Goal: Task Accomplishment & Management: Use online tool/utility

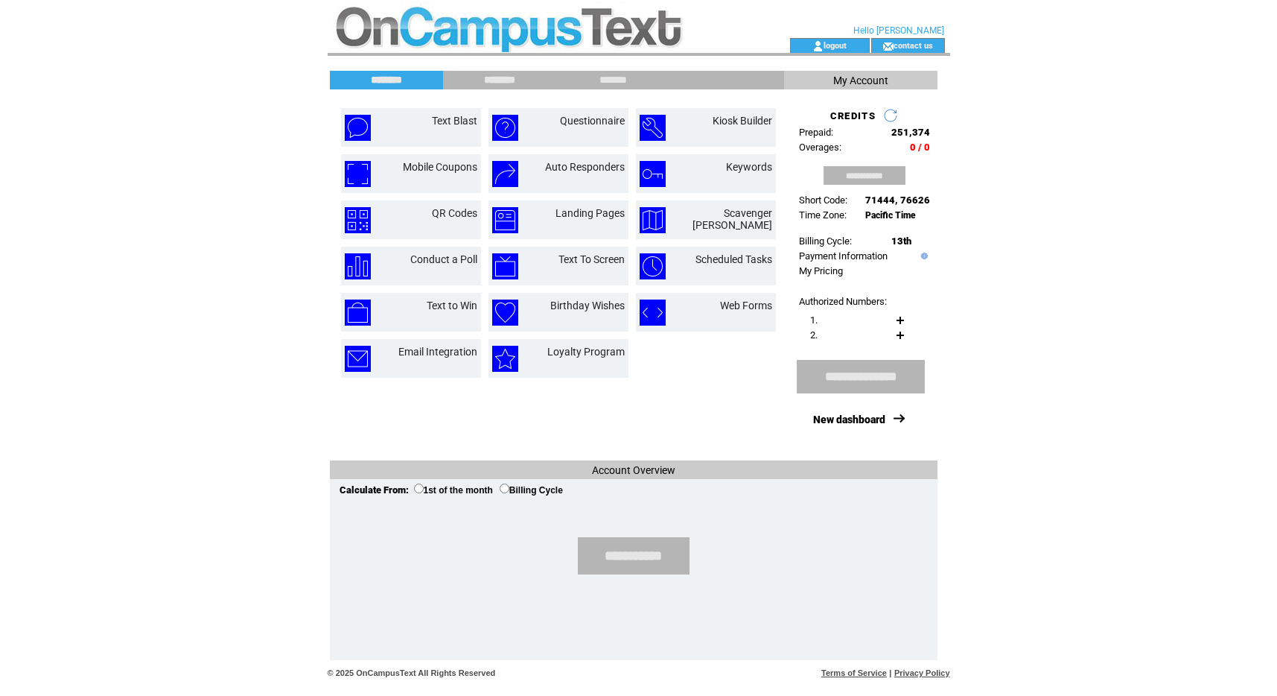
click at [498, 80] on input "********" at bounding box center [500, 80] width 112 height 13
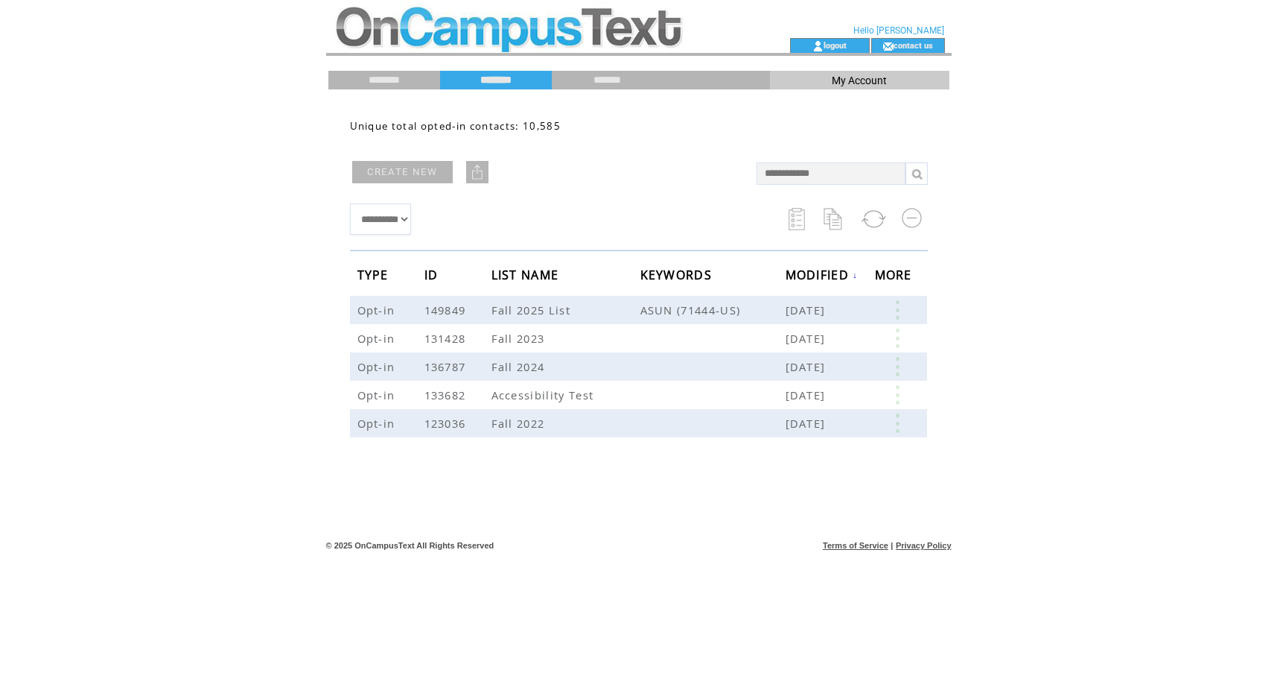
click at [587, 91] on td at bounding box center [638, 92] width 621 height 7
click at [584, 76] on input "*******" at bounding box center [608, 80] width 112 height 13
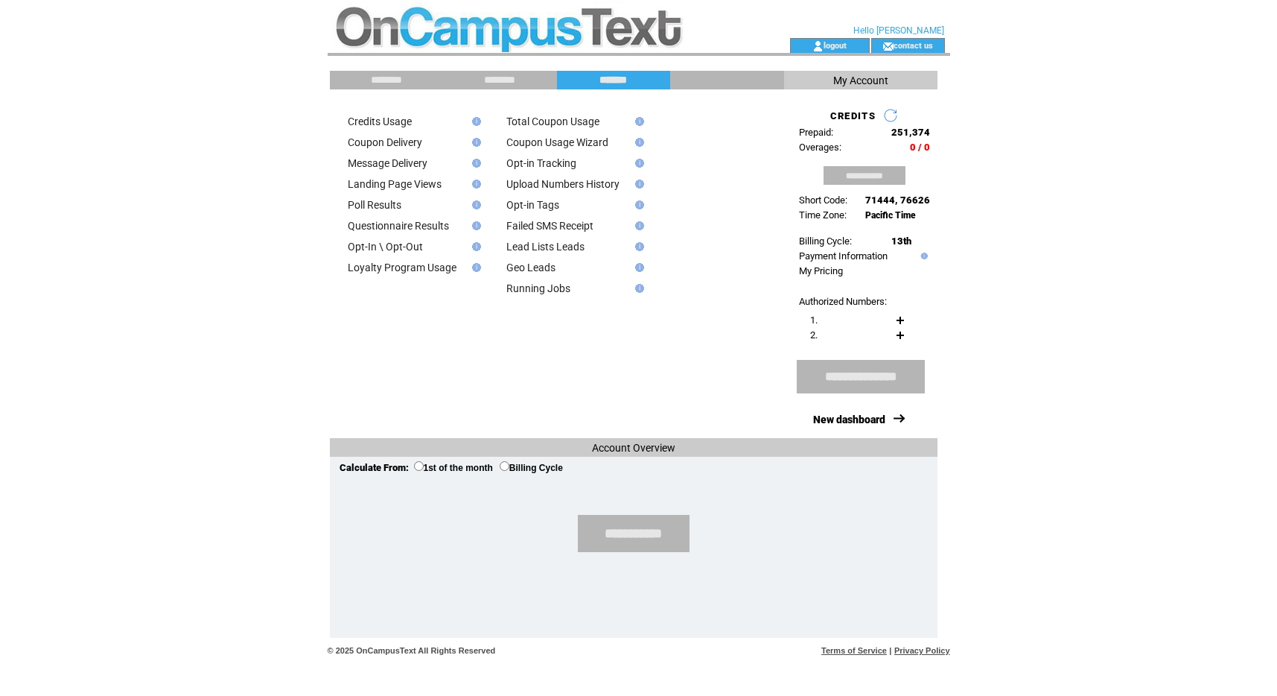
click at [355, 87] on td "********" at bounding box center [387, 80] width 114 height 19
click at [363, 79] on input "********" at bounding box center [387, 80] width 112 height 13
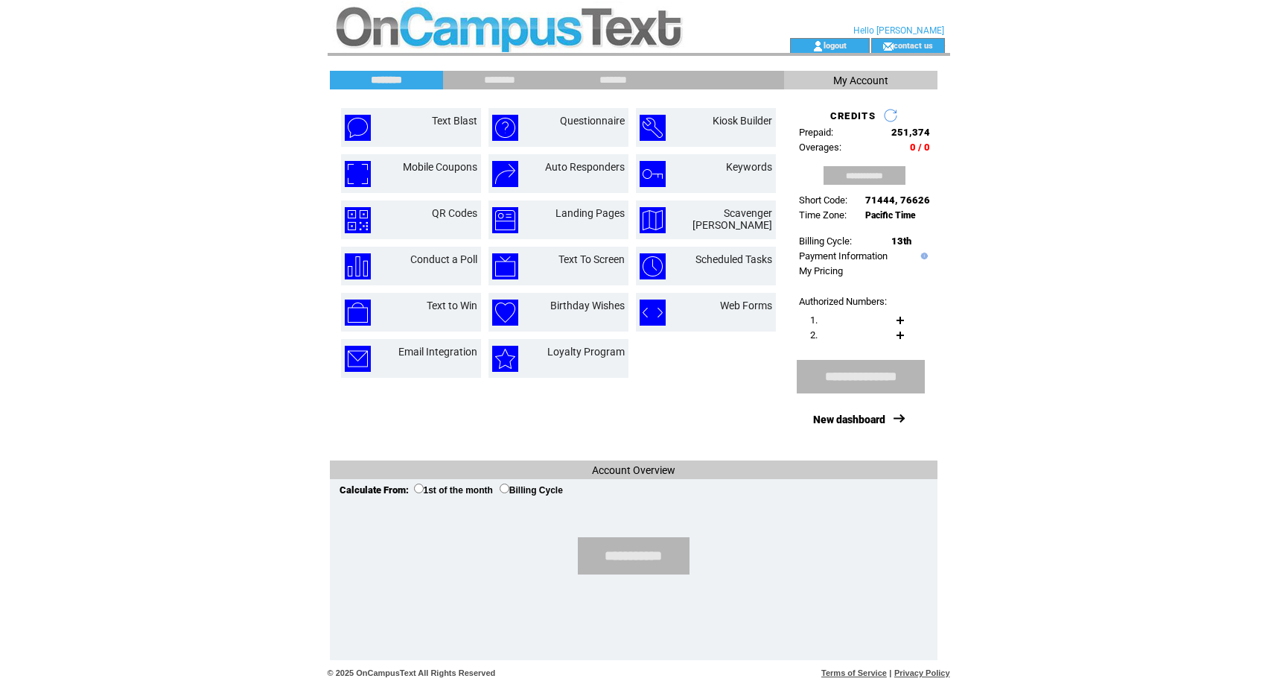
click at [872, 84] on span "My Account" at bounding box center [861, 80] width 55 height 12
click at [615, 74] on input "*******" at bounding box center [614, 80] width 112 height 13
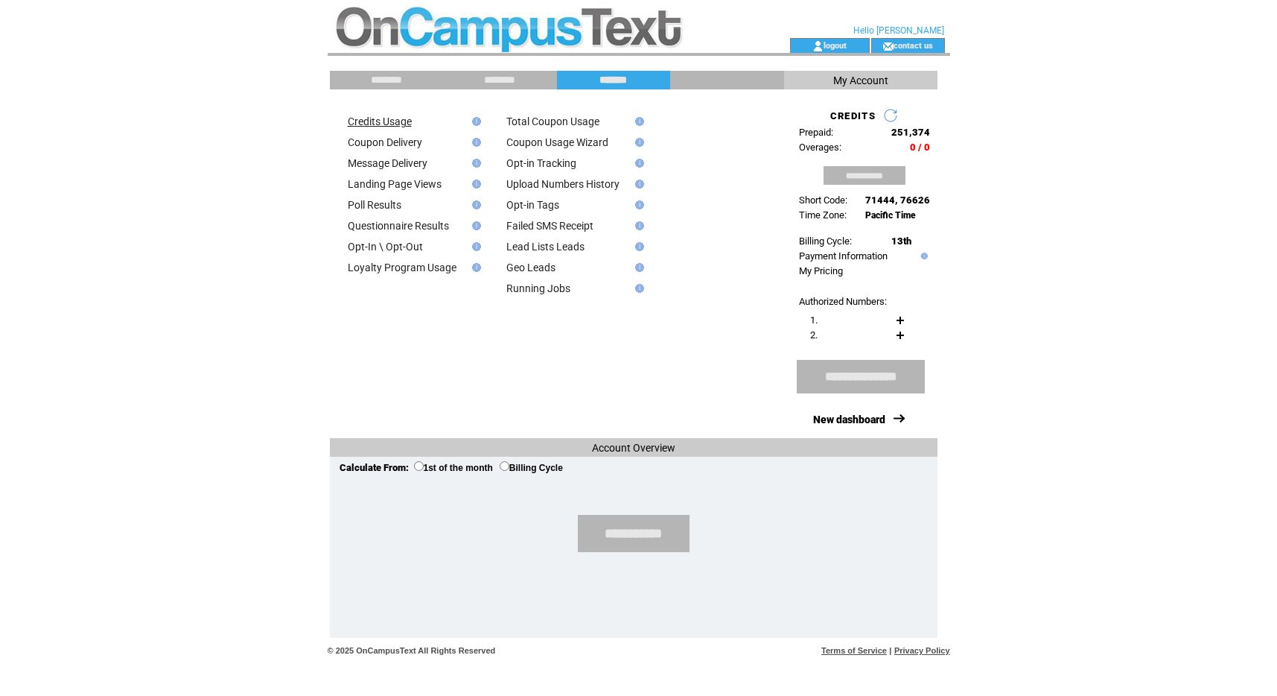
click at [363, 115] on link "Credits Usage" at bounding box center [380, 121] width 64 height 12
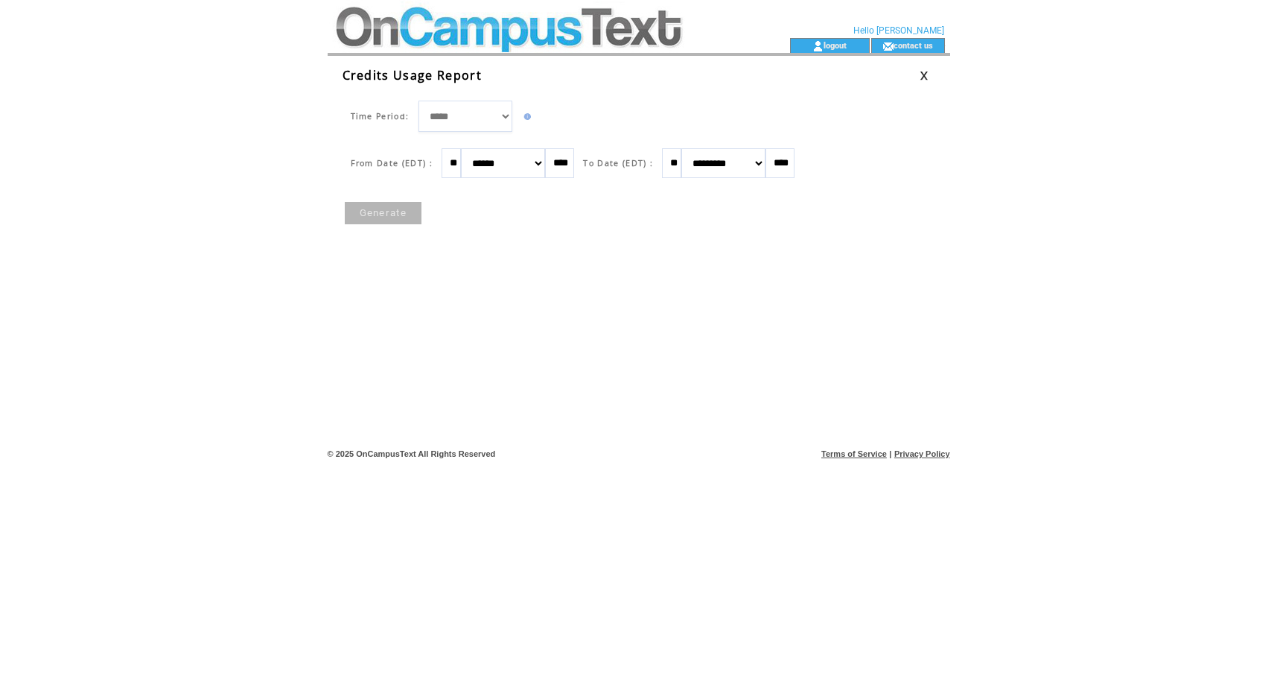
click at [378, 198] on td at bounding box center [492, 192] width 298 height 15
click at [376, 206] on link "Generate" at bounding box center [383, 213] width 77 height 22
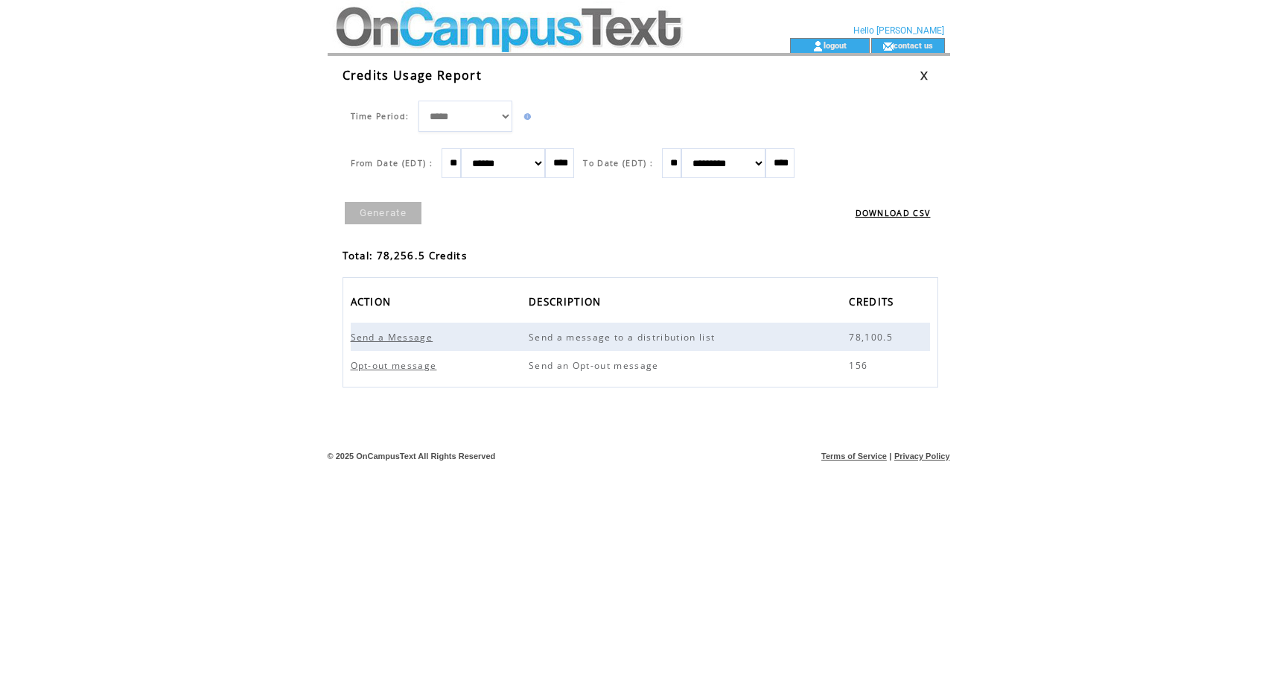
click at [393, 334] on span "Send a Message" at bounding box center [394, 337] width 86 height 13
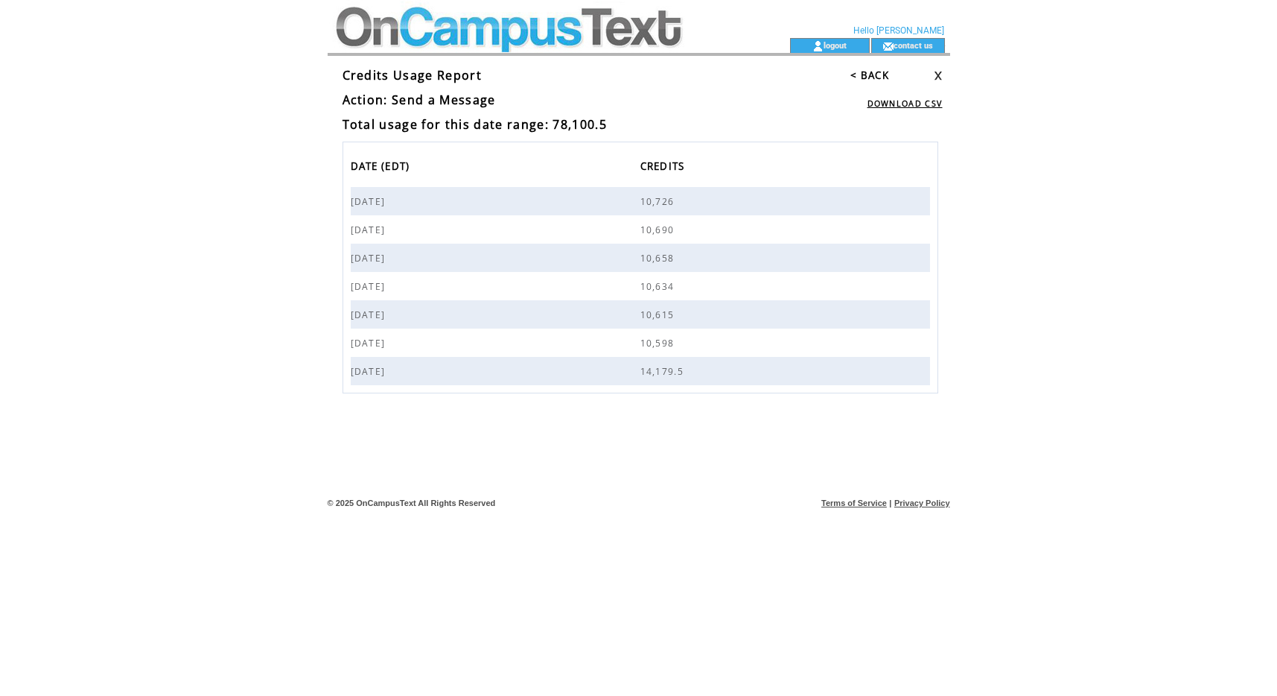
drag, startPoint x: 653, startPoint y: 203, endPoint x: 568, endPoint y: 199, distance: 84.3
click at [568, 199] on tr "[DATE] 10,726" at bounding box center [641, 201] width 580 height 28
click at [364, 204] on span "[DATE]" at bounding box center [370, 201] width 39 height 13
click at [867, 77] on link "< BACK" at bounding box center [870, 75] width 39 height 13
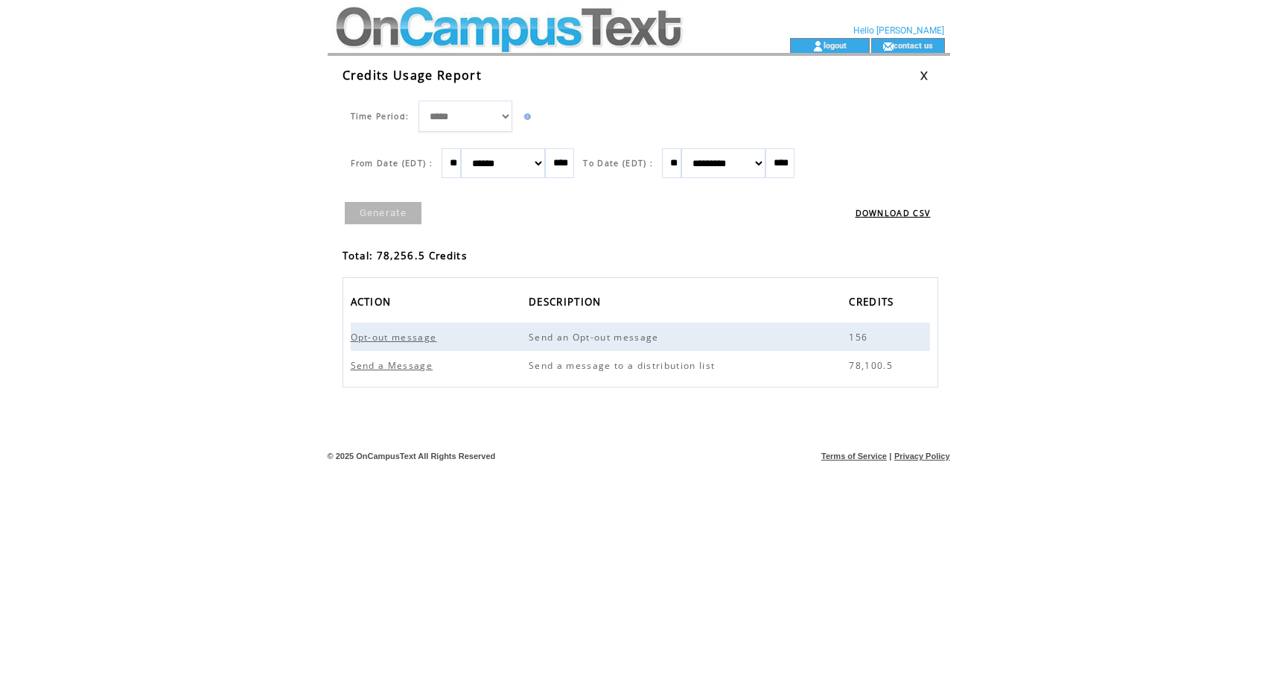
click at [892, 216] on link "DOWNLOAD CSV" at bounding box center [893, 213] width 75 height 10
click at [921, 75] on link at bounding box center [924, 76] width 9 height 10
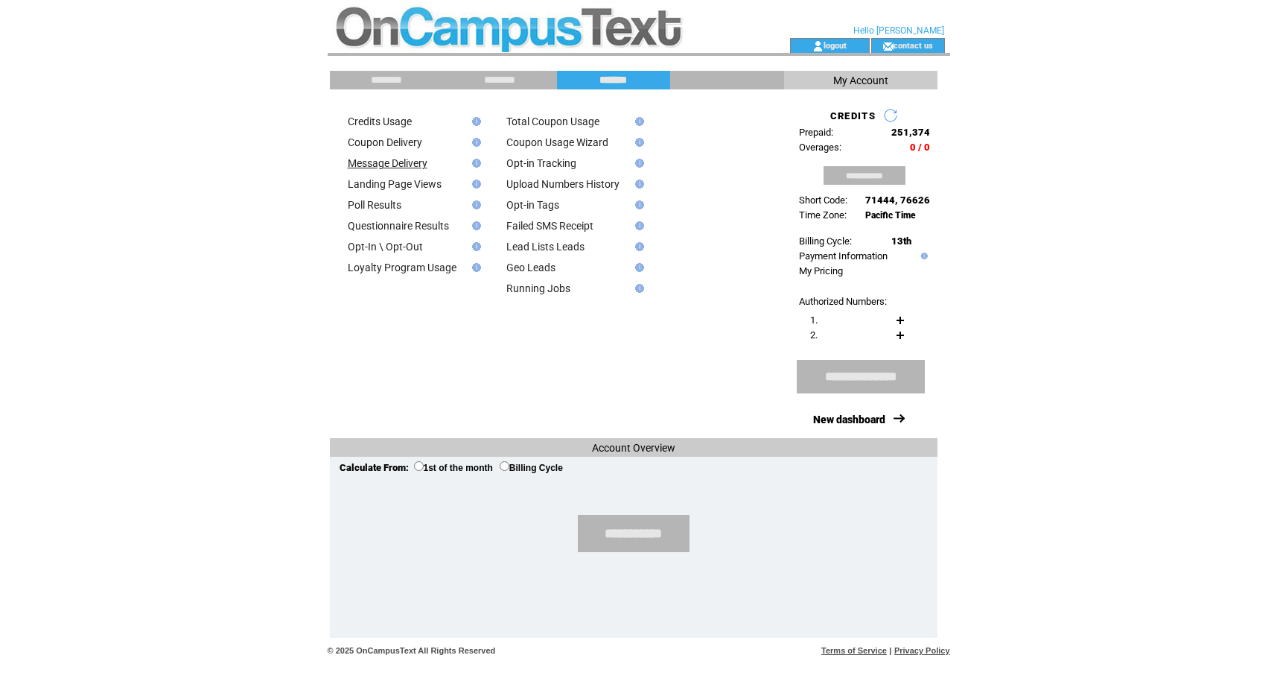
click at [425, 167] on link "Message Delivery" at bounding box center [388, 163] width 80 height 12
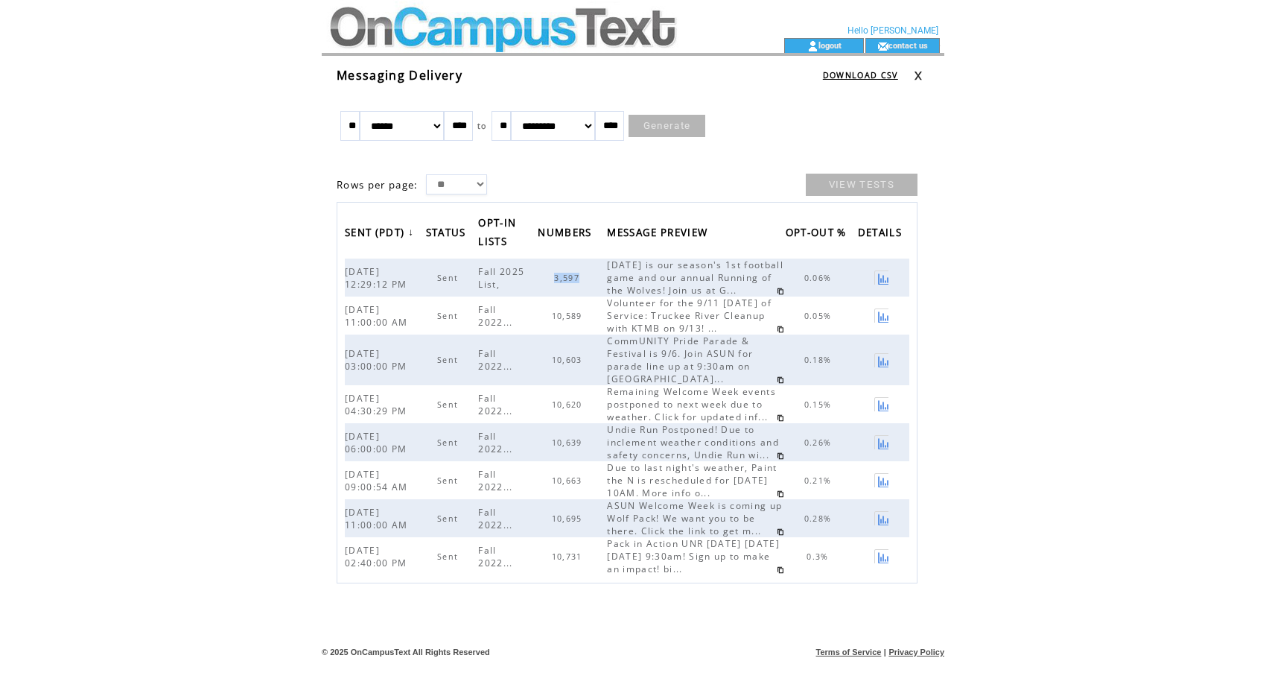
drag, startPoint x: 599, startPoint y: 284, endPoint x: 562, endPoint y: 285, distance: 36.5
click at [562, 285] on td "3,597" at bounding box center [570, 277] width 73 height 38
click at [629, 264] on span "Today is our season's 1st football game and our annual Running of the Wolves! J…" at bounding box center [695, 277] width 177 height 38
click at [778, 295] on link at bounding box center [780, 291] width 7 height 7
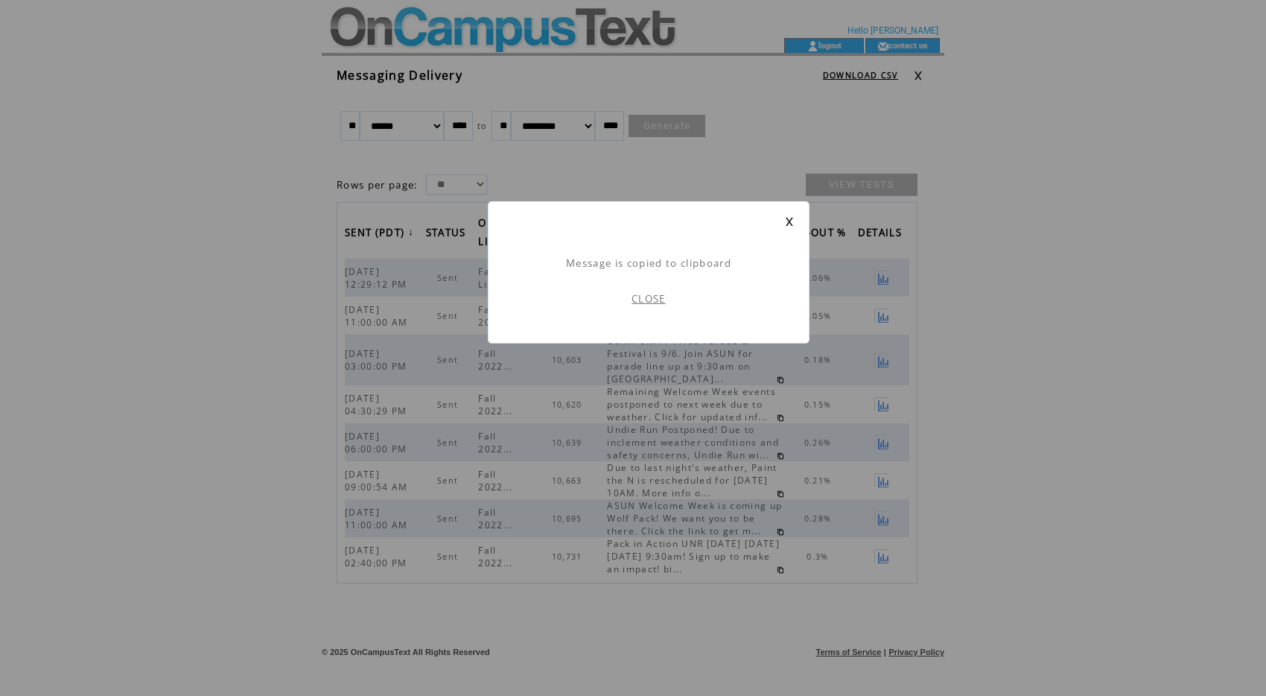
click at [788, 215] on div "Message is copied to clipboard CLOSE" at bounding box center [649, 272] width 322 height 142
click at [793, 220] on link at bounding box center [789, 222] width 9 height 10
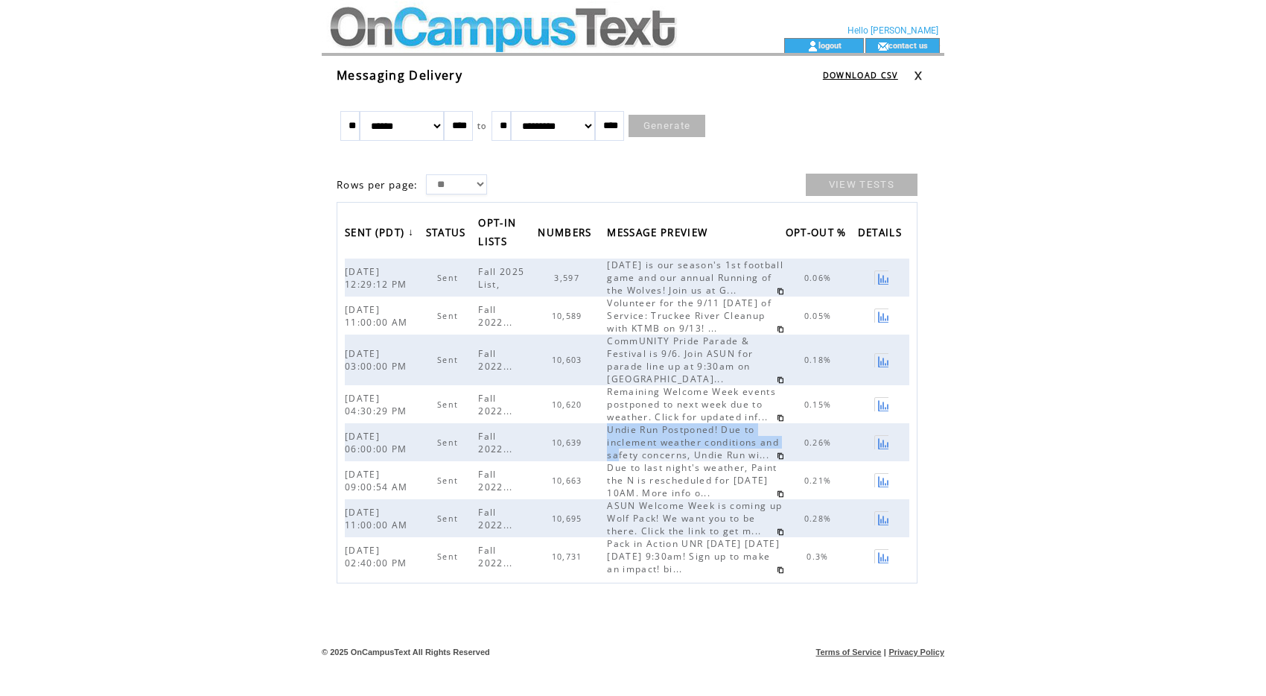
drag, startPoint x: 629, startPoint y: 468, endPoint x: 663, endPoint y: 498, distance: 45.3
click at [663, 461] on span "Undie Run Postponed! Due to inclement weather conditions and safety concerns, U…" at bounding box center [693, 442] width 172 height 38
click at [781, 460] on link at bounding box center [780, 455] width 7 height 7
copy span "Undie Run Postponed! Due to inclement weather conditions and sa"
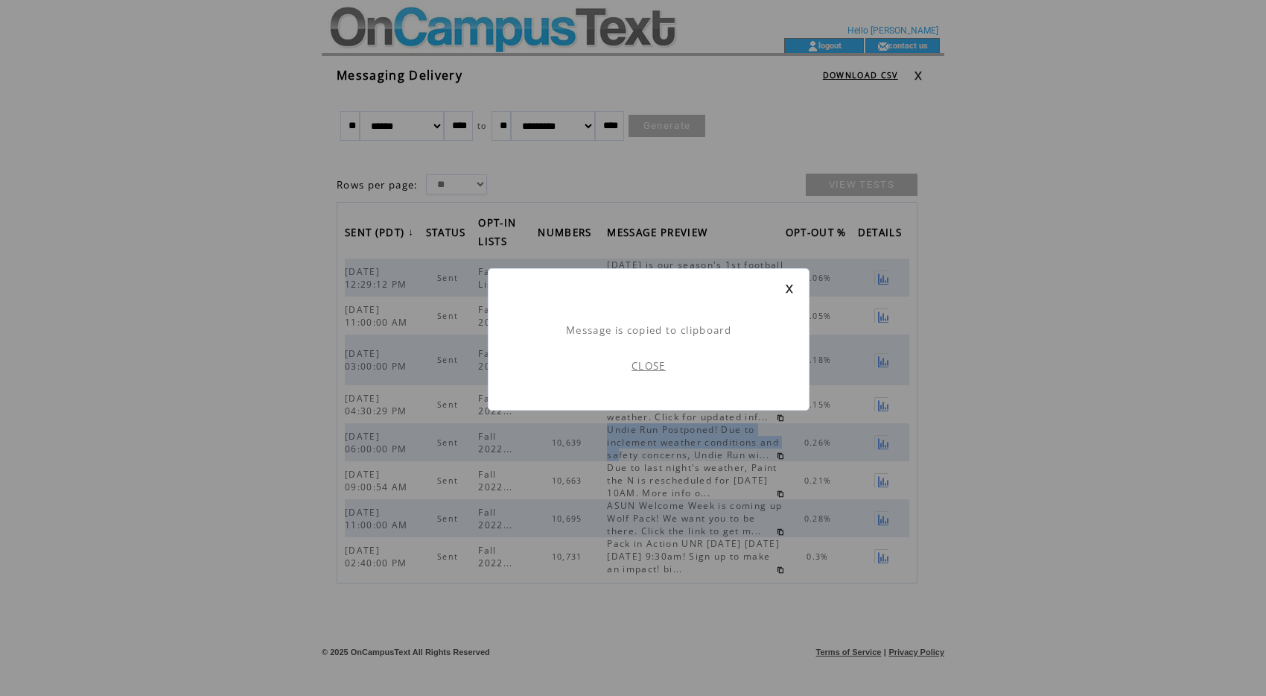
click at [644, 363] on link "CLOSE" at bounding box center [649, 365] width 34 height 13
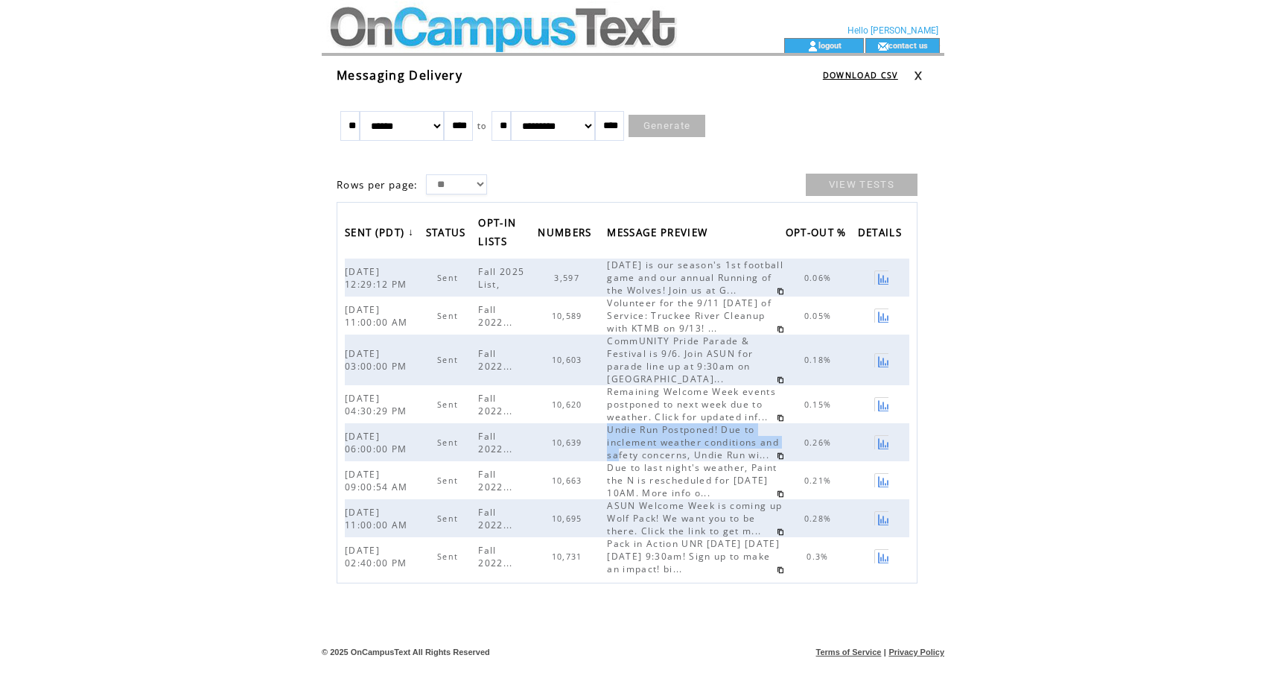
click at [778, 422] on link at bounding box center [780, 417] width 7 height 7
copy span "Undie Run Postponed! Due to inclement weather conditions and sa"
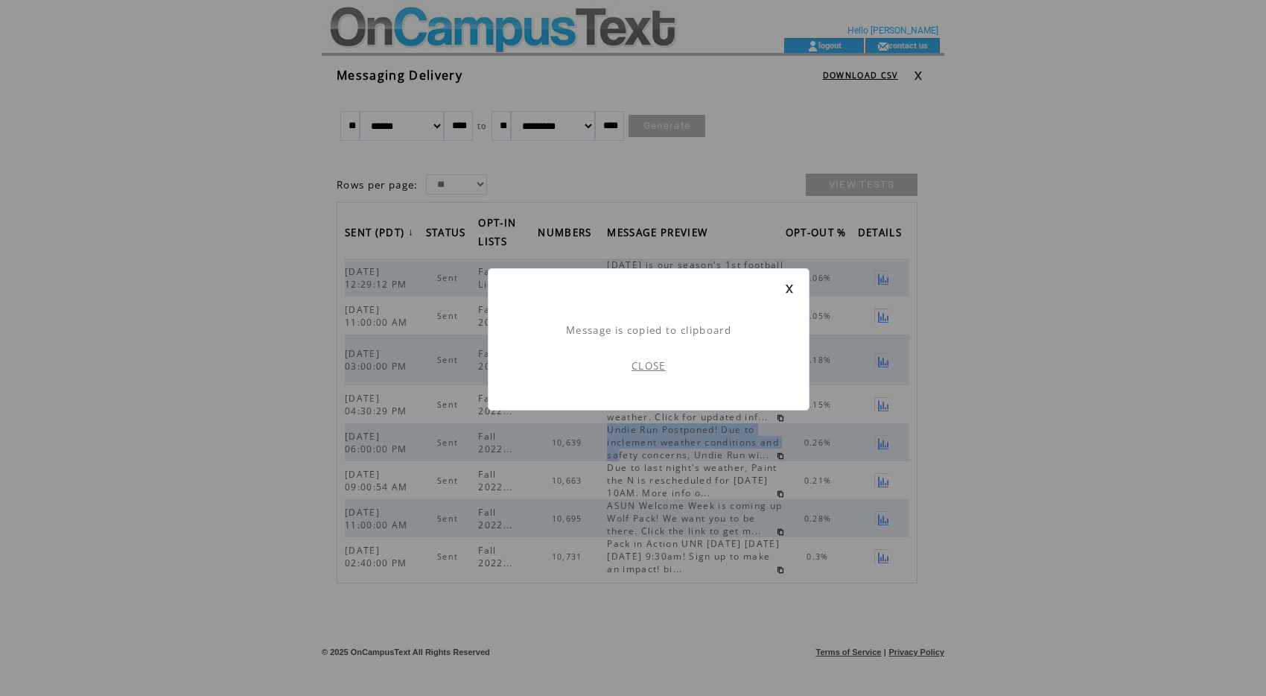
click at [785, 285] on link at bounding box center [789, 289] width 9 height 10
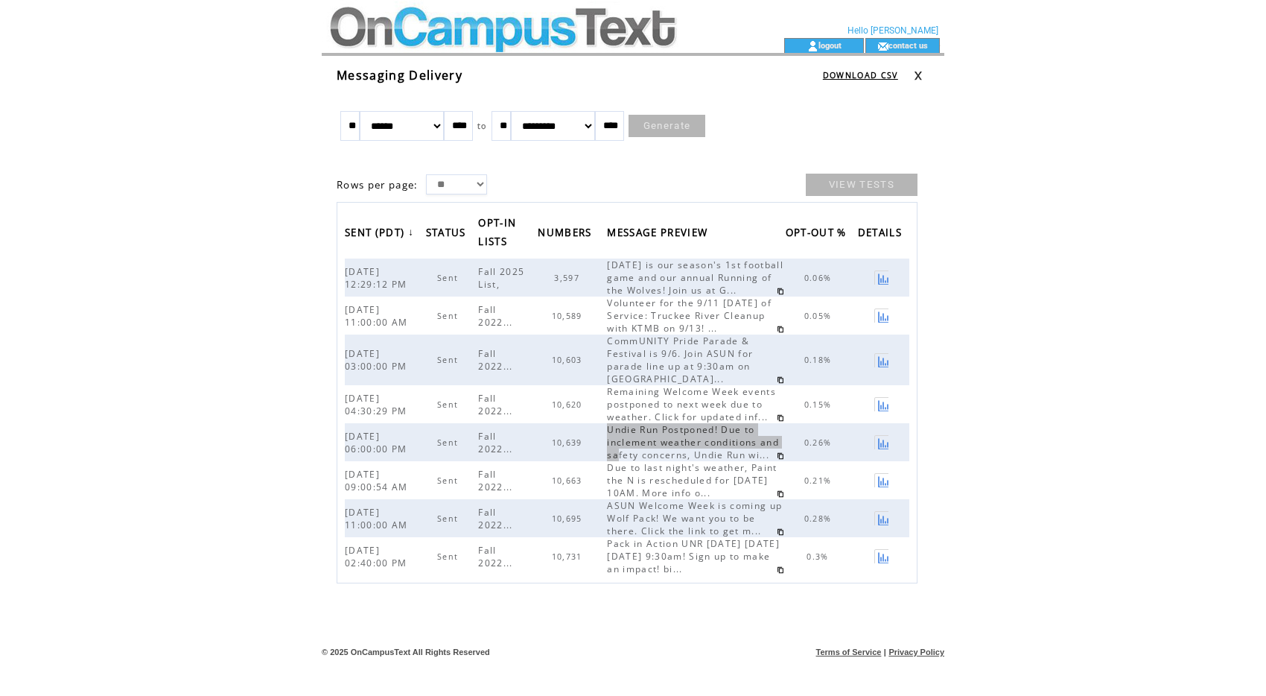
scroll to position [0, 0]
click at [378, 32] on td at bounding box center [526, 19] width 409 height 38
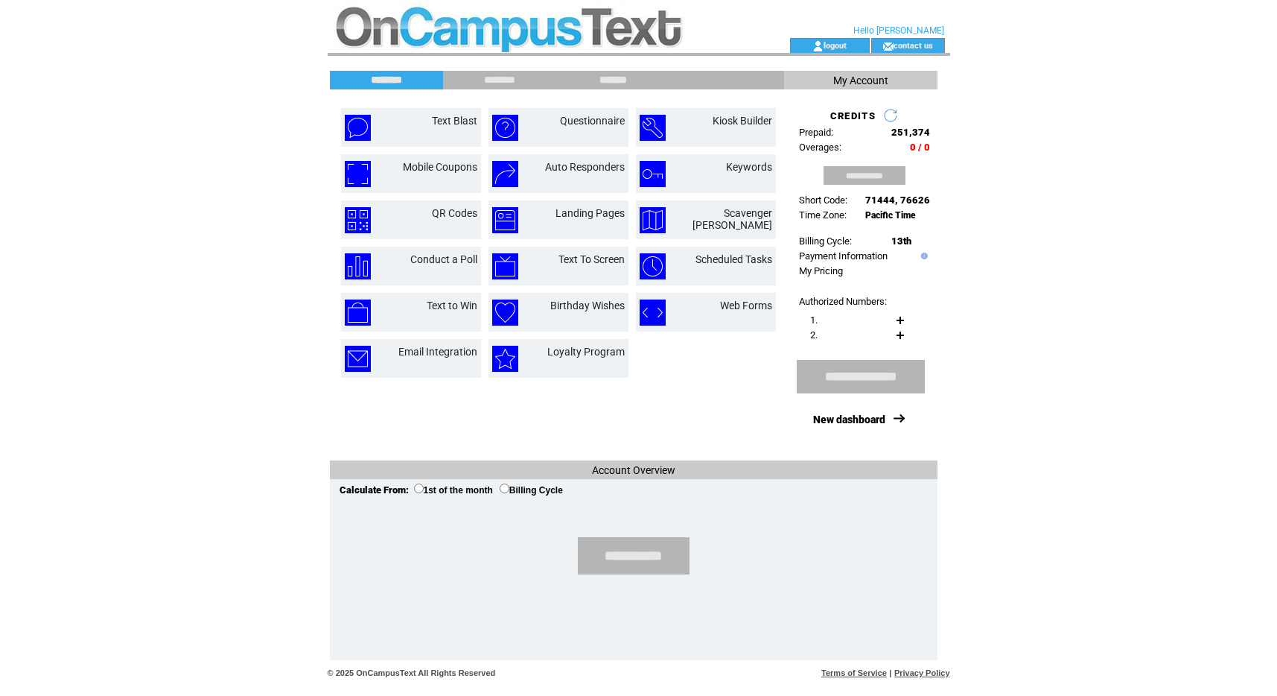
click at [594, 80] on input "*******" at bounding box center [614, 80] width 112 height 13
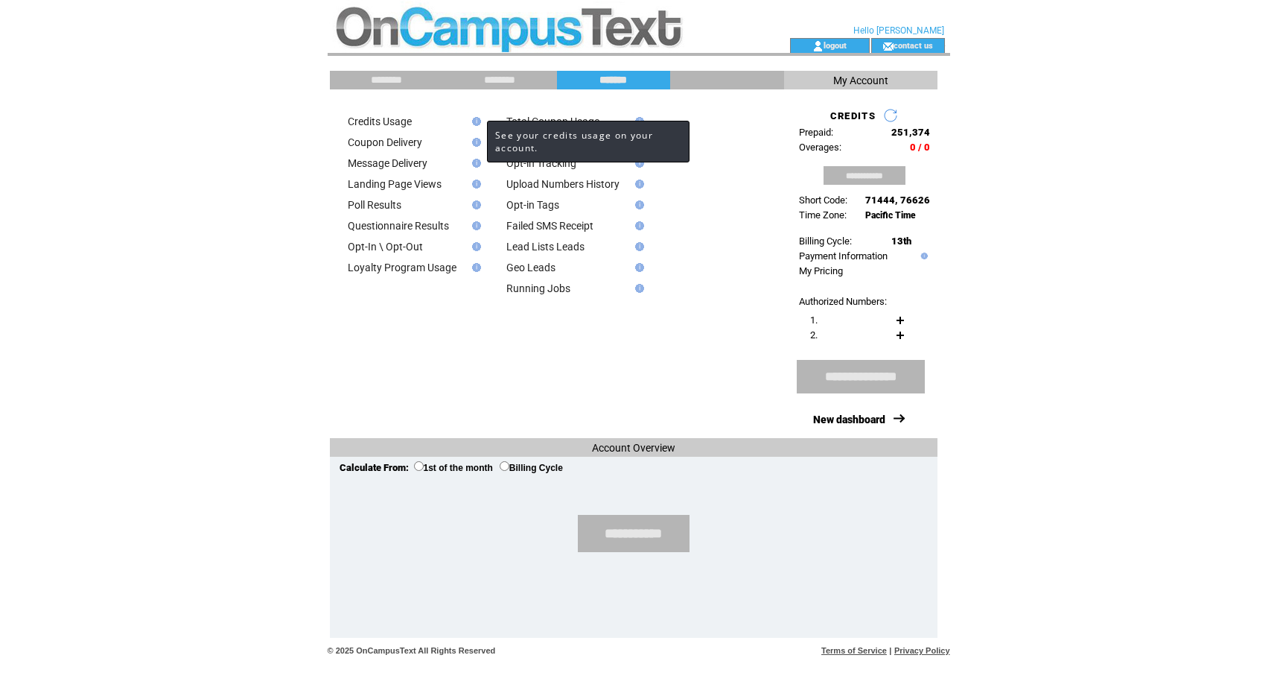
click at [472, 122] on img at bounding box center [474, 121] width 13 height 9
click at [475, 124] on img at bounding box center [474, 121] width 13 height 9
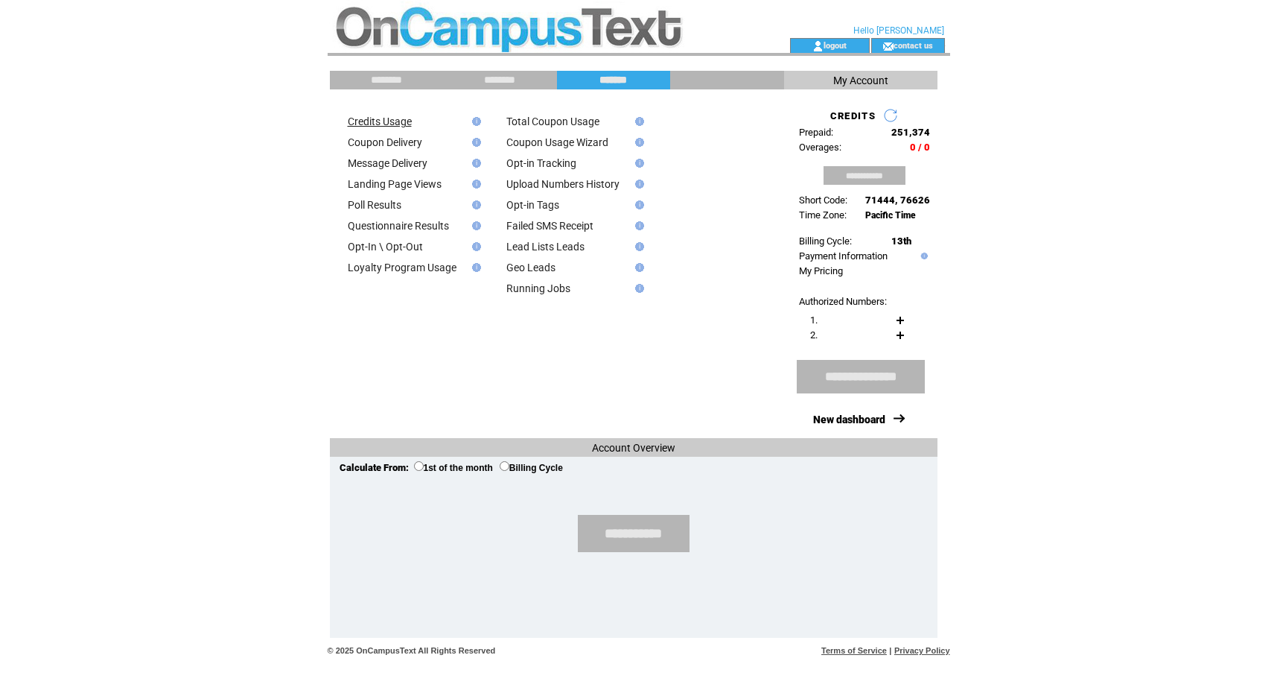
click at [399, 120] on link "Credits Usage" at bounding box center [380, 121] width 64 height 12
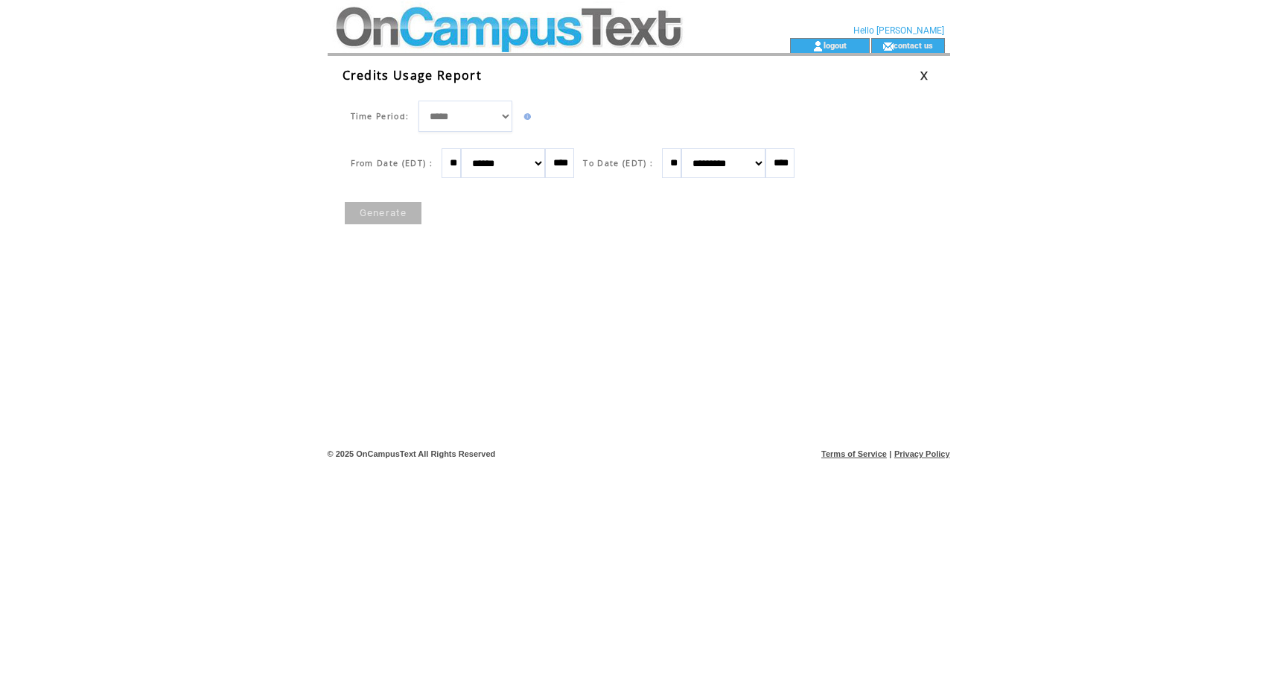
click at [370, 218] on link "Generate" at bounding box center [383, 213] width 77 height 22
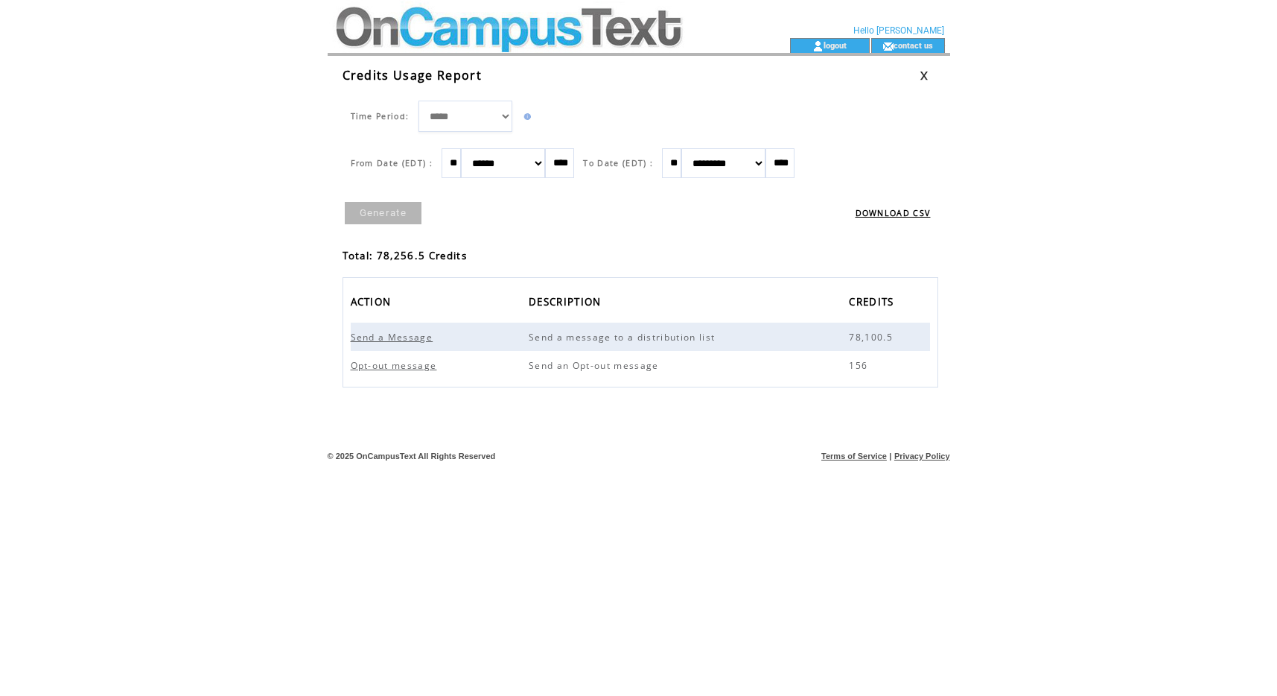
click at [526, 34] on td at bounding box center [532, 19] width 409 height 38
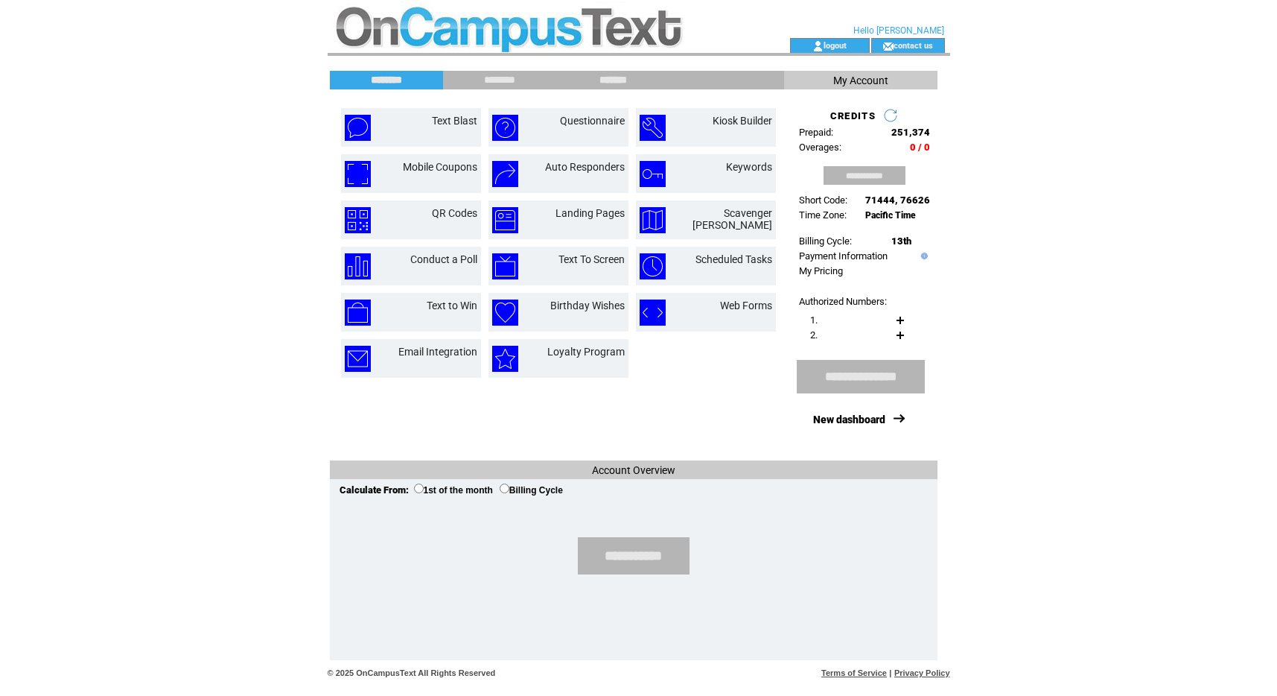
click at [610, 79] on input "*******" at bounding box center [614, 80] width 112 height 13
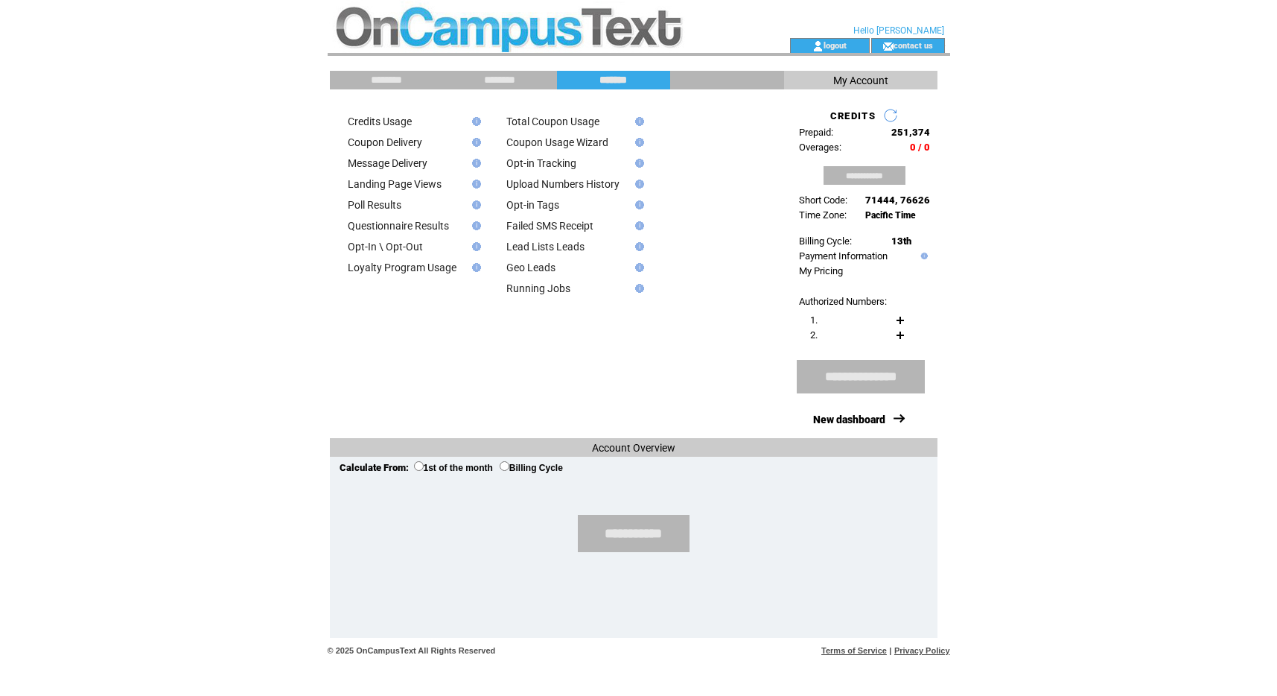
click at [473, 122] on img at bounding box center [474, 121] width 13 height 9
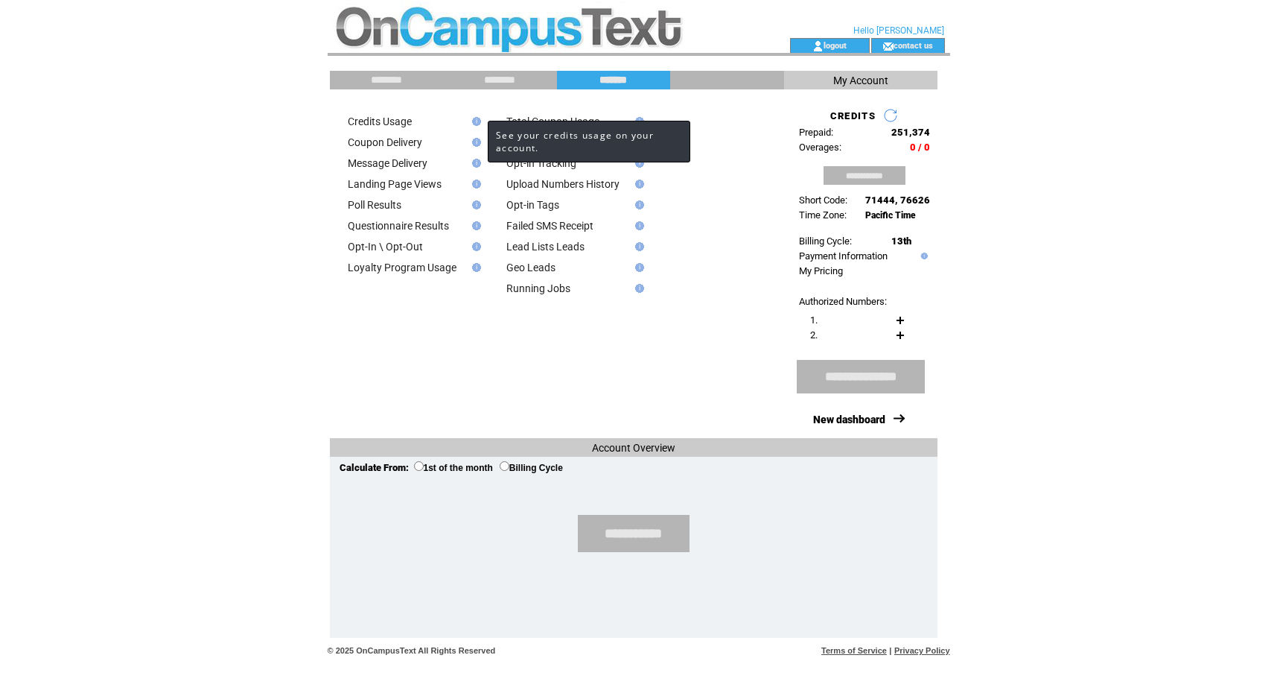
click at [474, 122] on img at bounding box center [474, 121] width 13 height 9
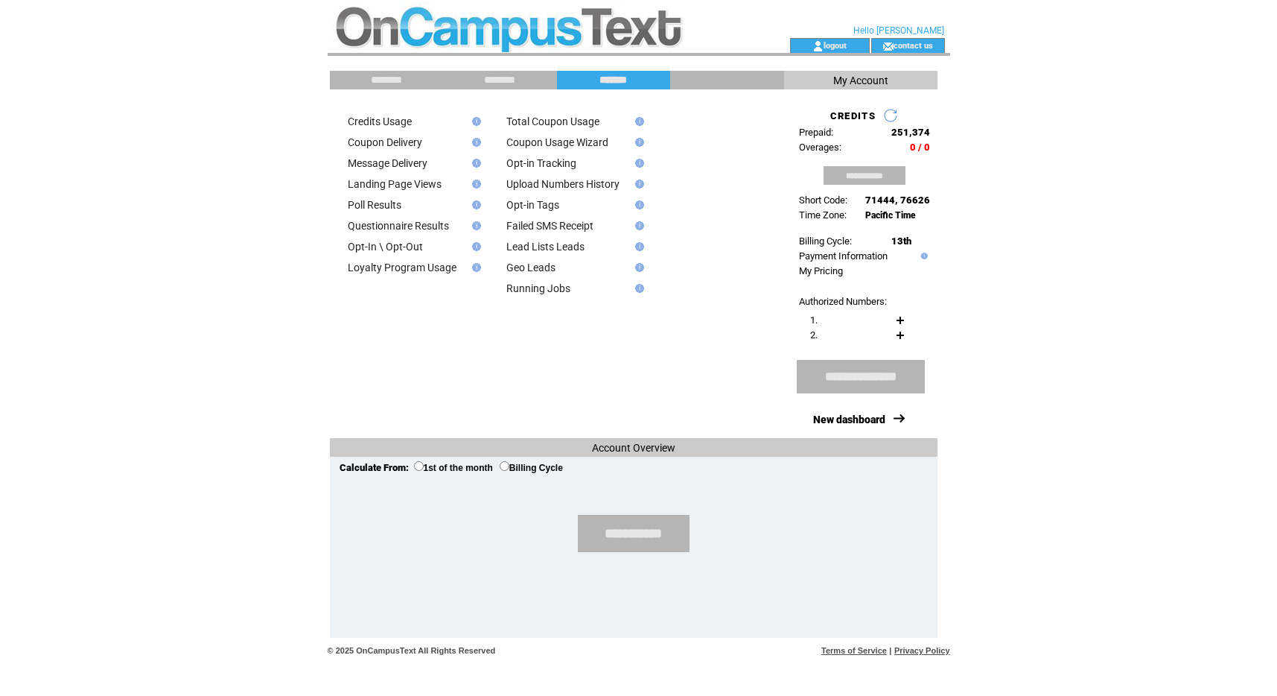
click at [408, 125] on link "Credits Usage" at bounding box center [380, 121] width 64 height 12
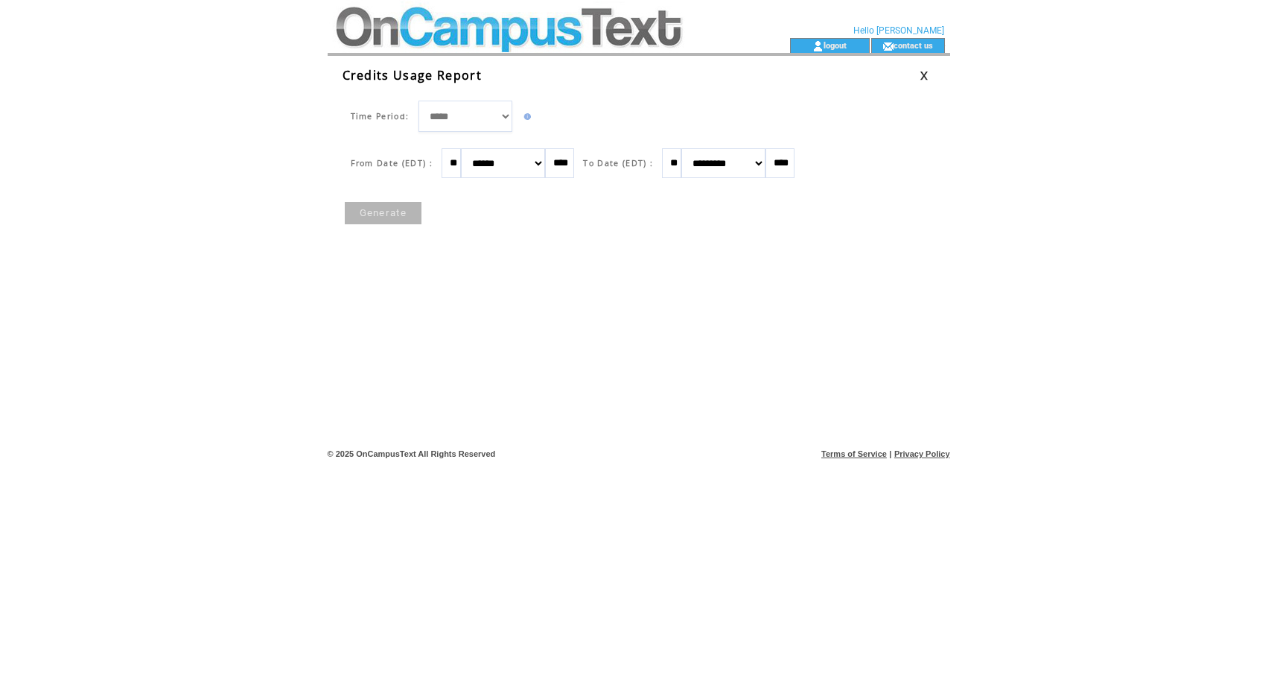
click at [393, 212] on link "Generate" at bounding box center [383, 213] width 77 height 22
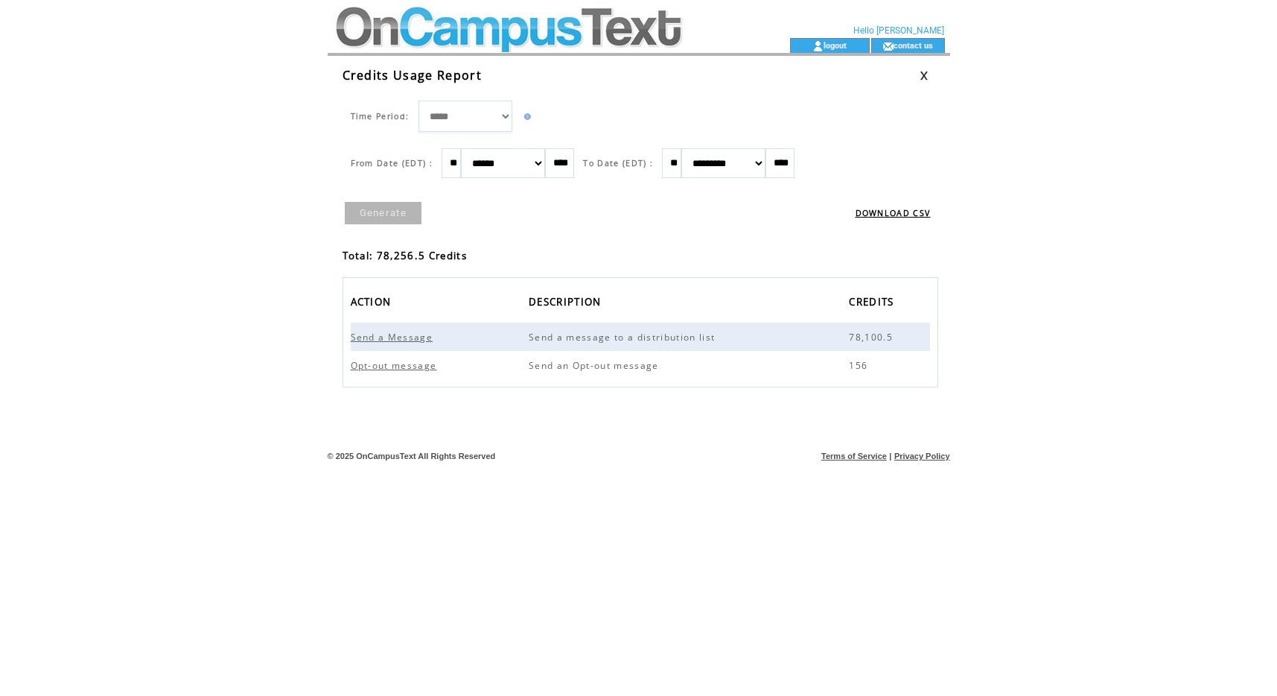
click at [395, 340] on span "Send a Message" at bounding box center [394, 337] width 86 height 13
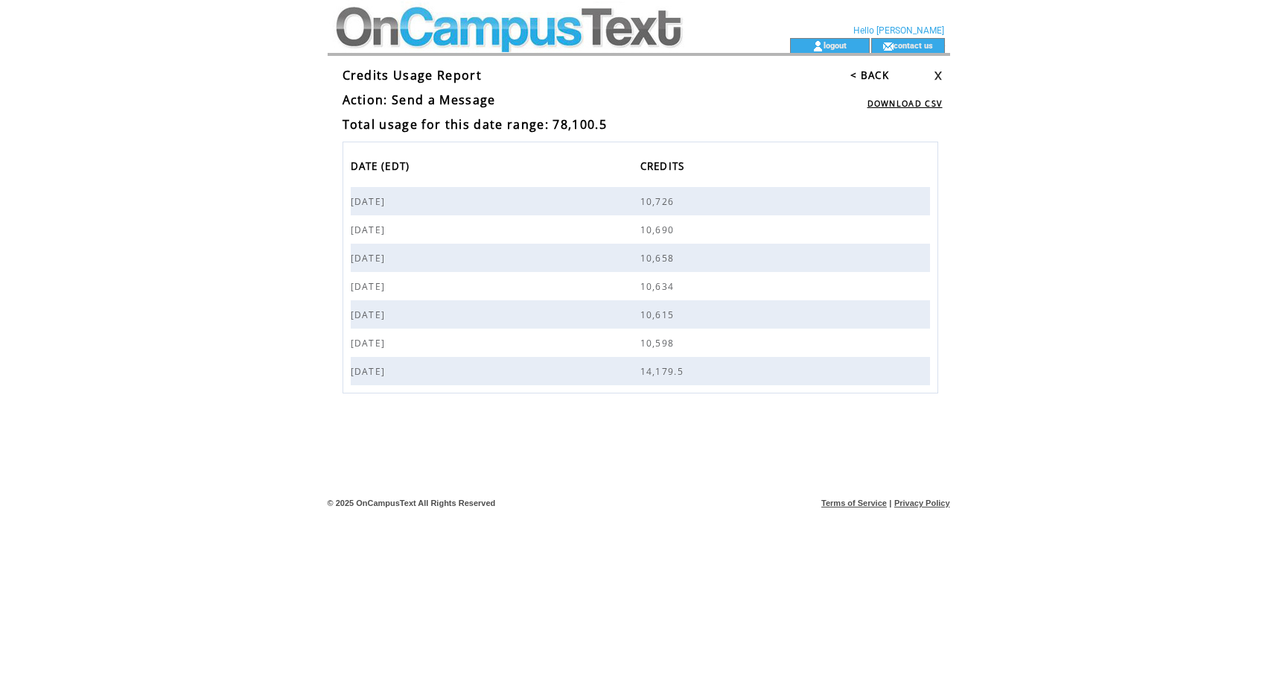
click at [862, 74] on link "< BACK" at bounding box center [870, 75] width 39 height 13
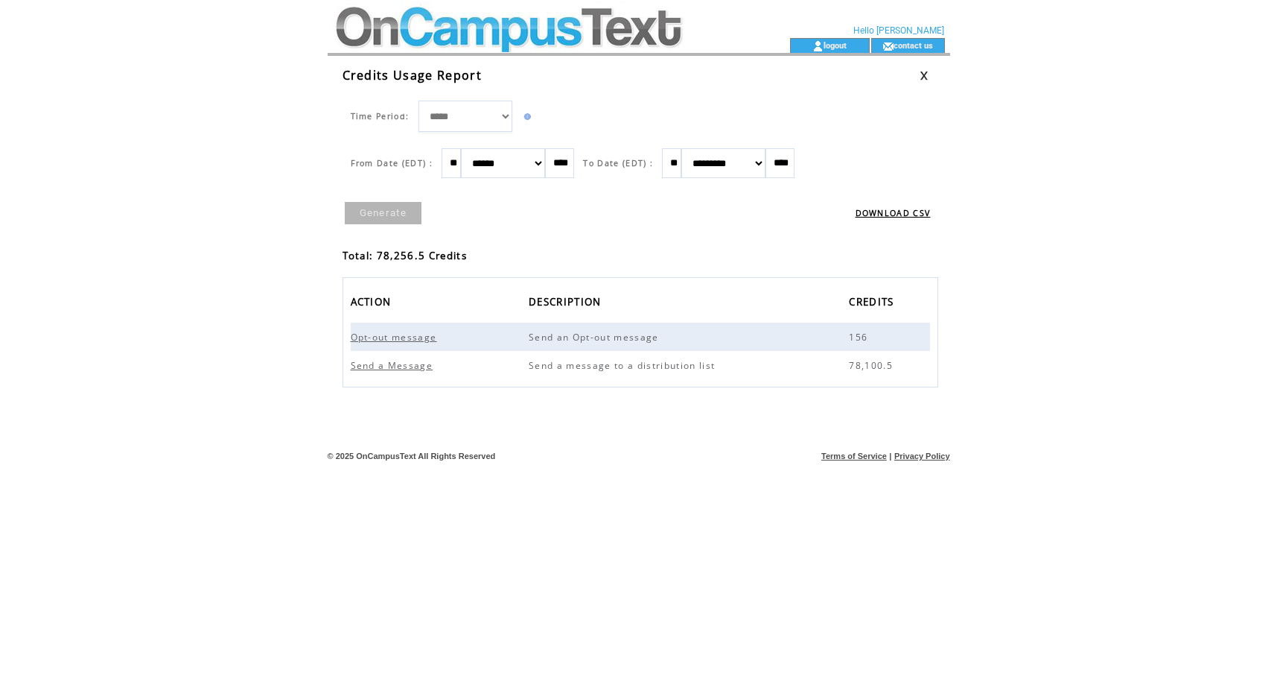
click at [492, 33] on td at bounding box center [532, 19] width 409 height 38
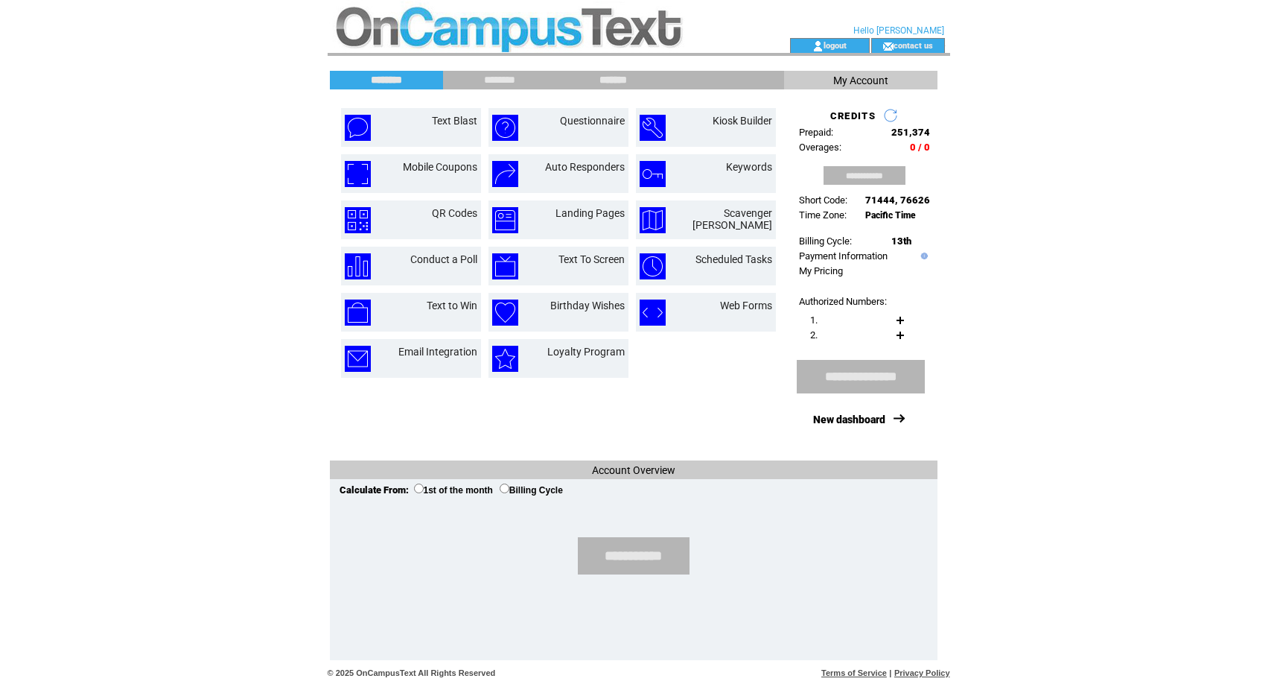
click at [607, 74] on input "*******" at bounding box center [614, 80] width 112 height 13
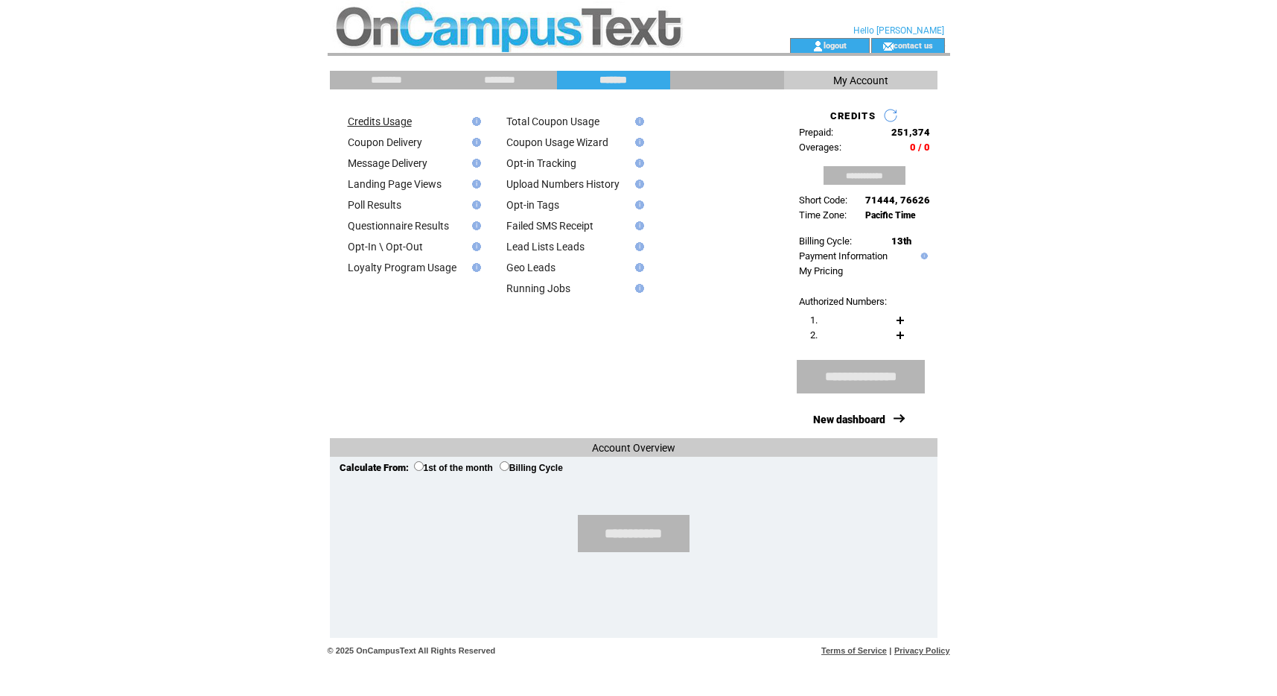
click at [383, 115] on link "Credits Usage" at bounding box center [380, 121] width 64 height 12
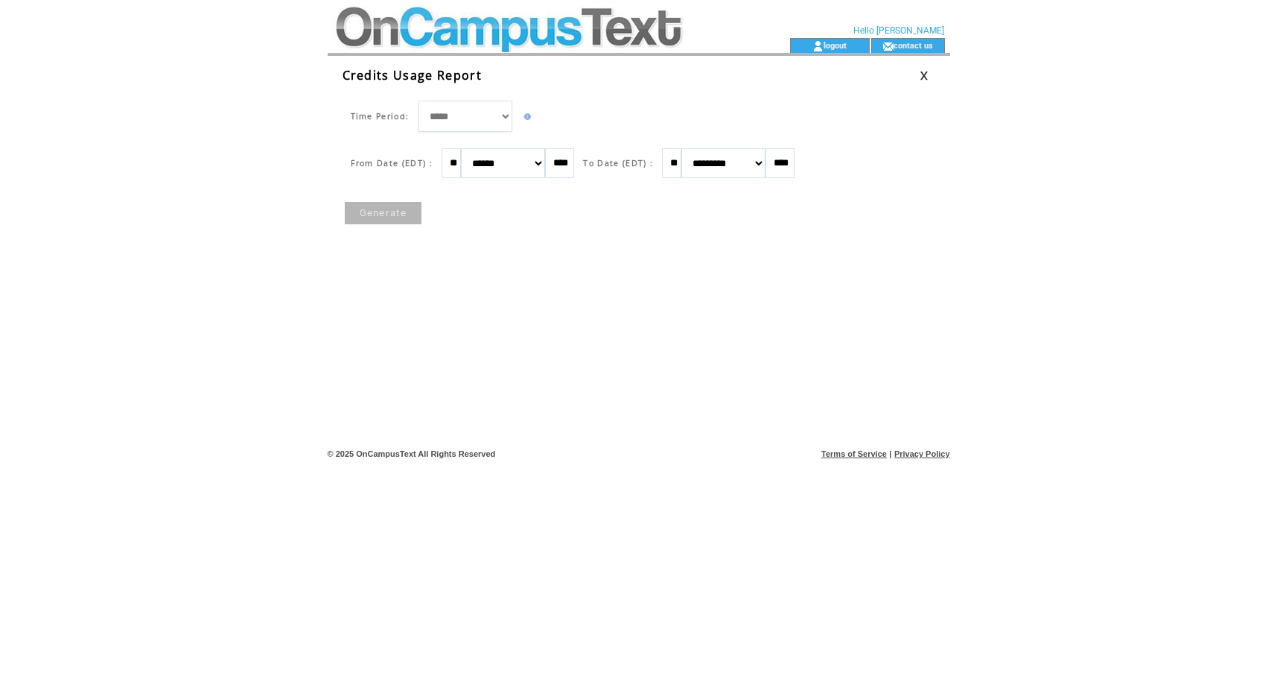
click at [387, 212] on link "Generate" at bounding box center [383, 213] width 77 height 22
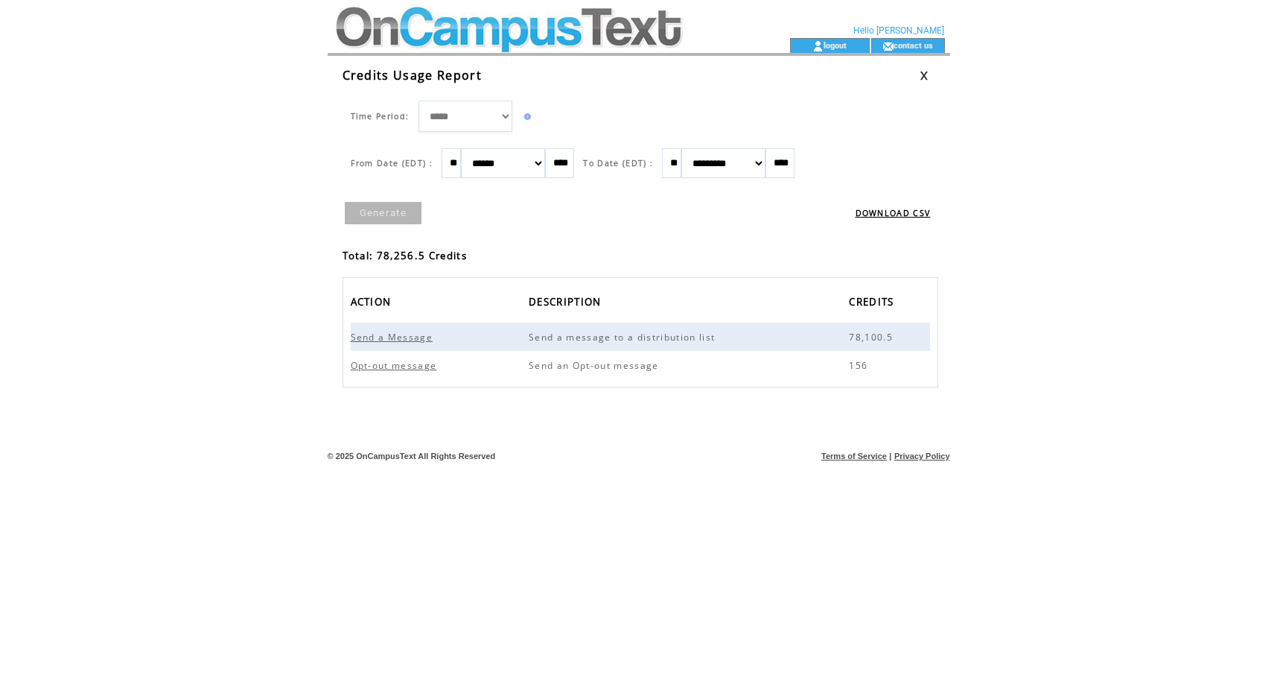
click at [397, 337] on span "Send a Message" at bounding box center [394, 337] width 86 height 13
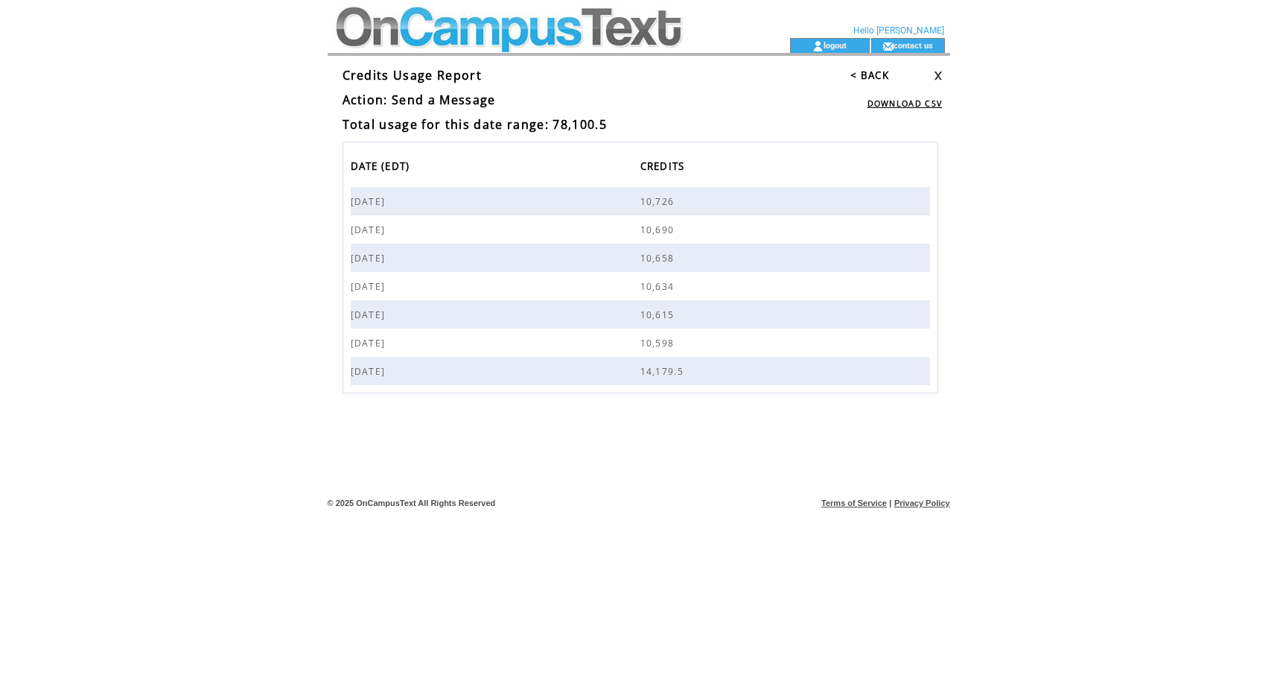
click at [859, 74] on link "< BACK" at bounding box center [870, 75] width 39 height 13
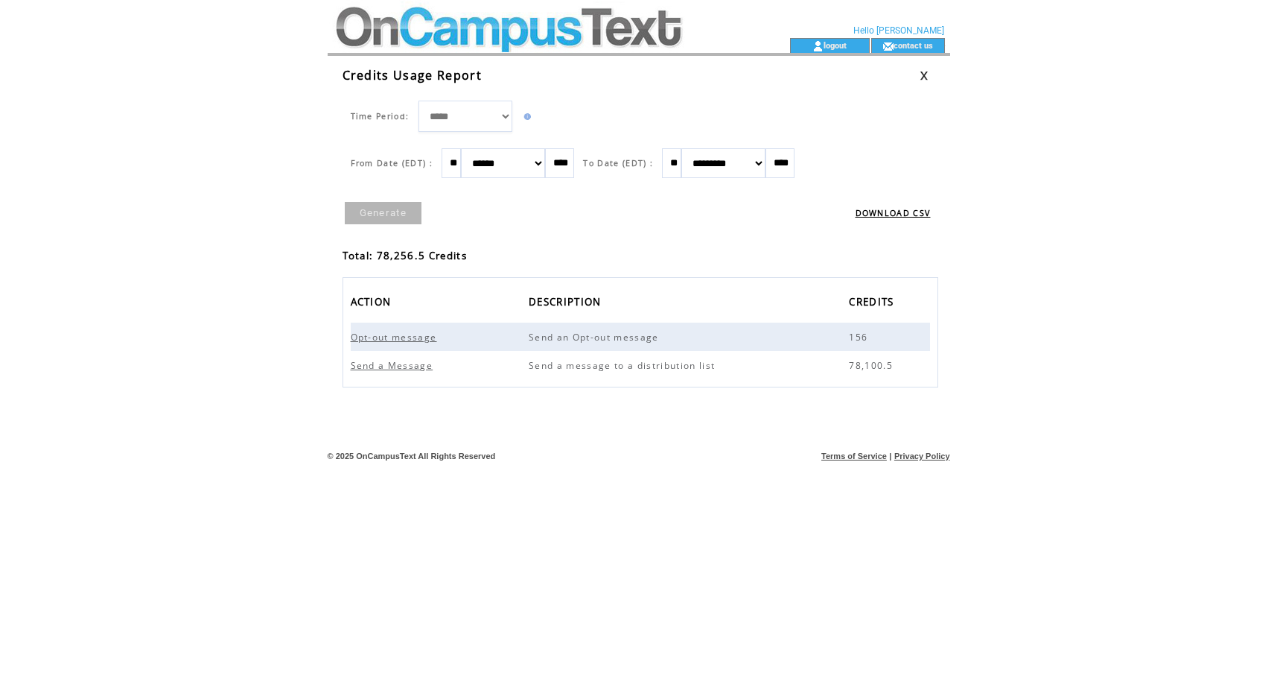
click at [924, 76] on link at bounding box center [924, 76] width 9 height 10
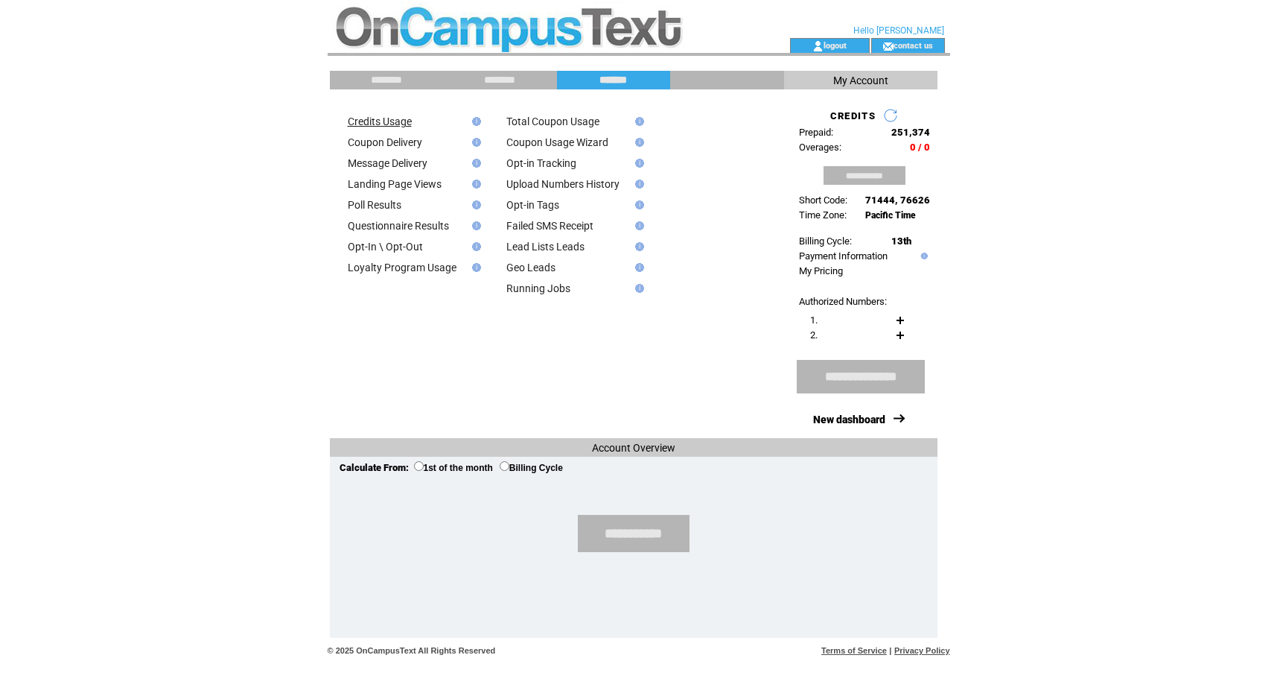
click at [396, 119] on link "Credits Usage" at bounding box center [380, 121] width 64 height 12
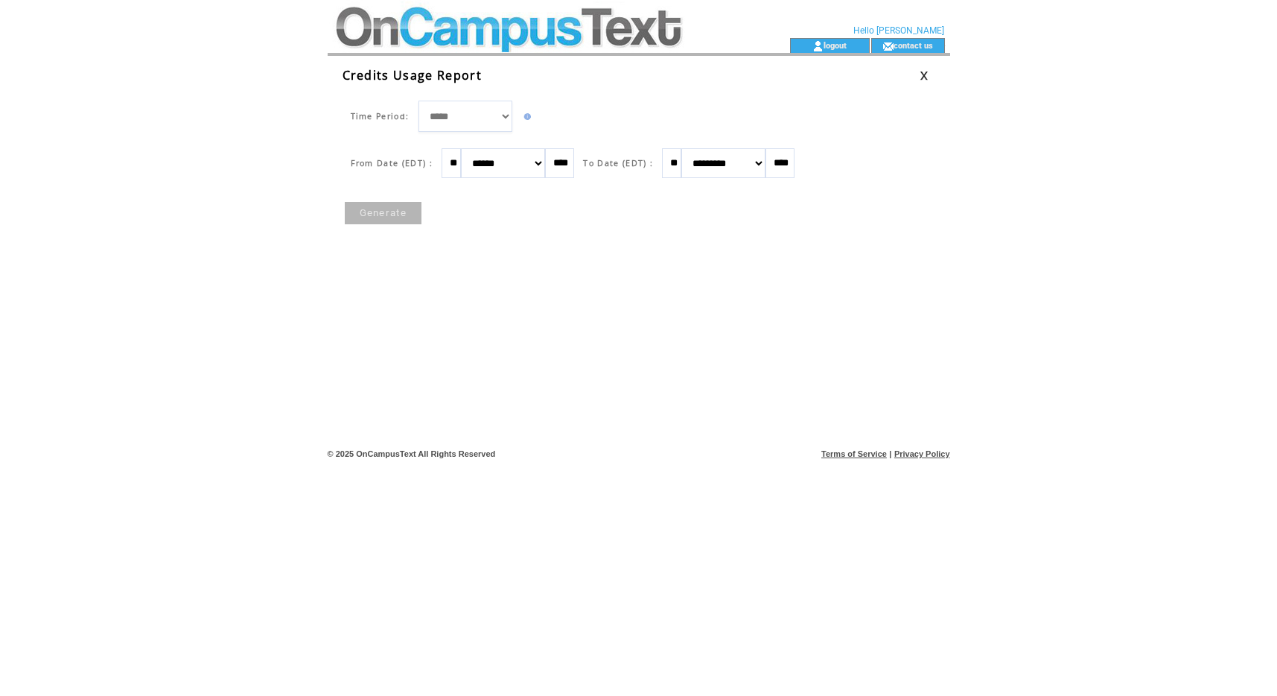
click at [364, 198] on td at bounding box center [492, 192] width 298 height 15
click at [368, 203] on link "Generate" at bounding box center [383, 213] width 77 height 22
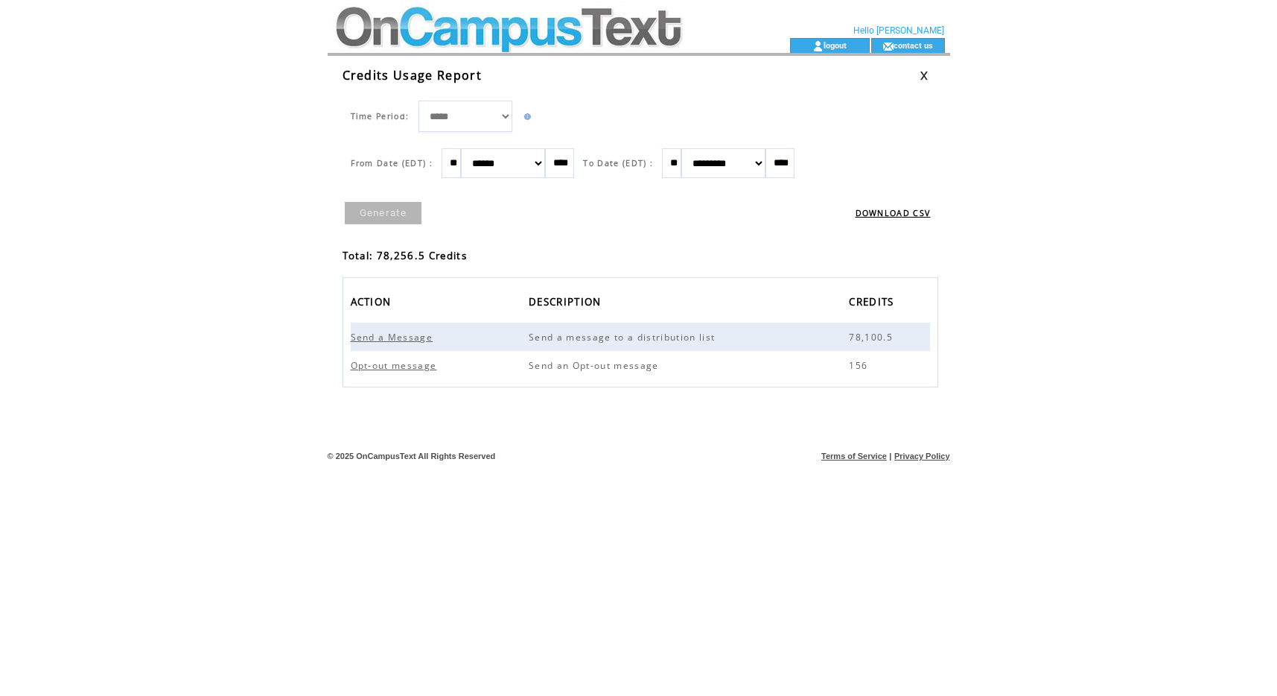
click at [369, 333] on span "Send a Message" at bounding box center [394, 337] width 86 height 13
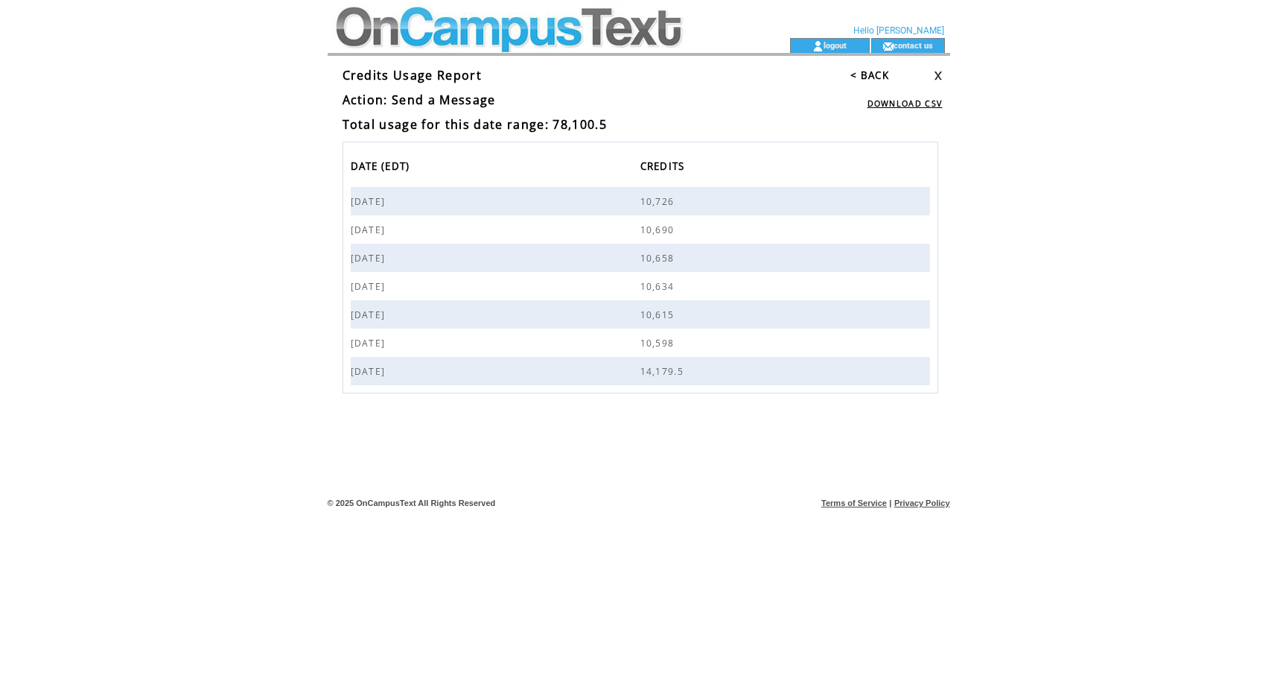
click at [939, 77] on link at bounding box center [938, 76] width 9 height 10
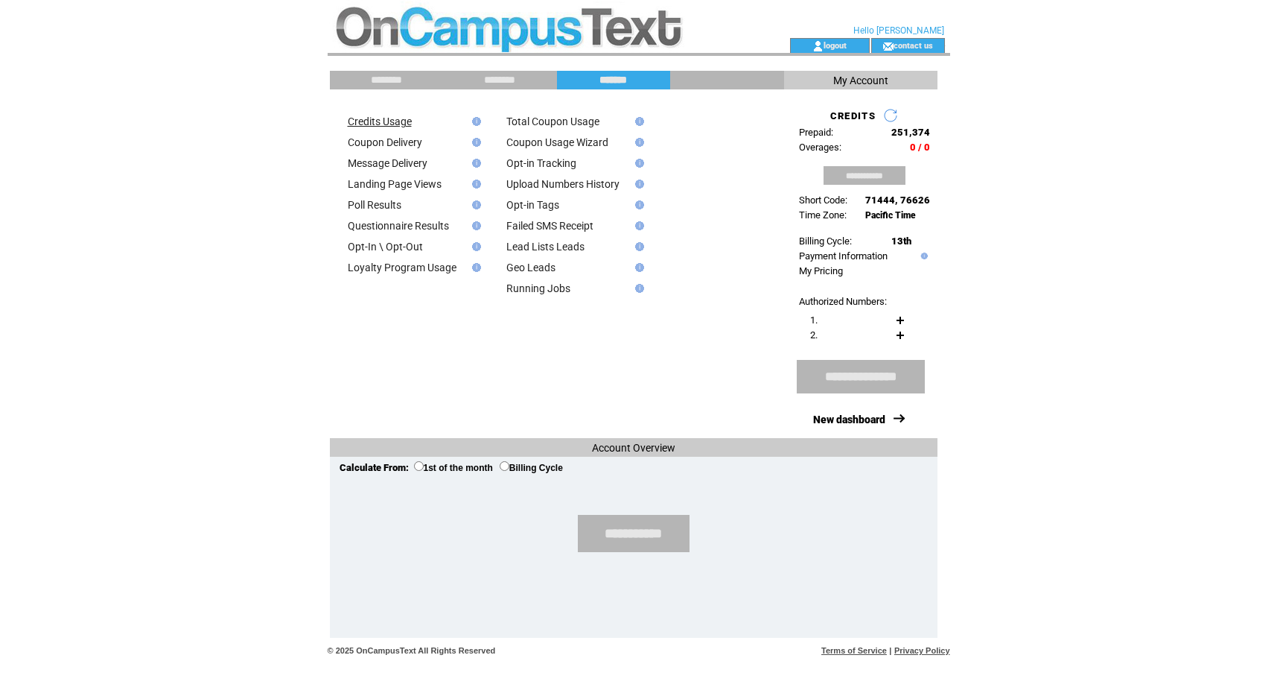
click at [360, 118] on link "Credits Usage" at bounding box center [380, 121] width 64 height 12
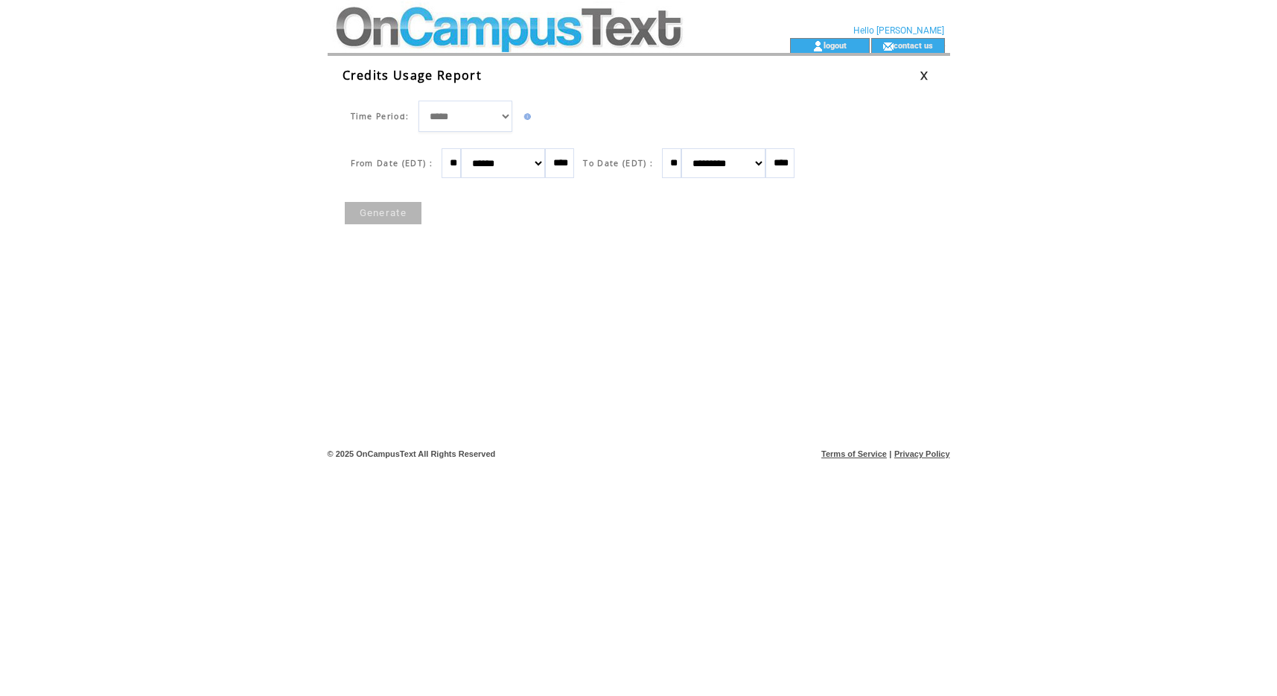
click at [380, 213] on link "Generate" at bounding box center [383, 213] width 77 height 22
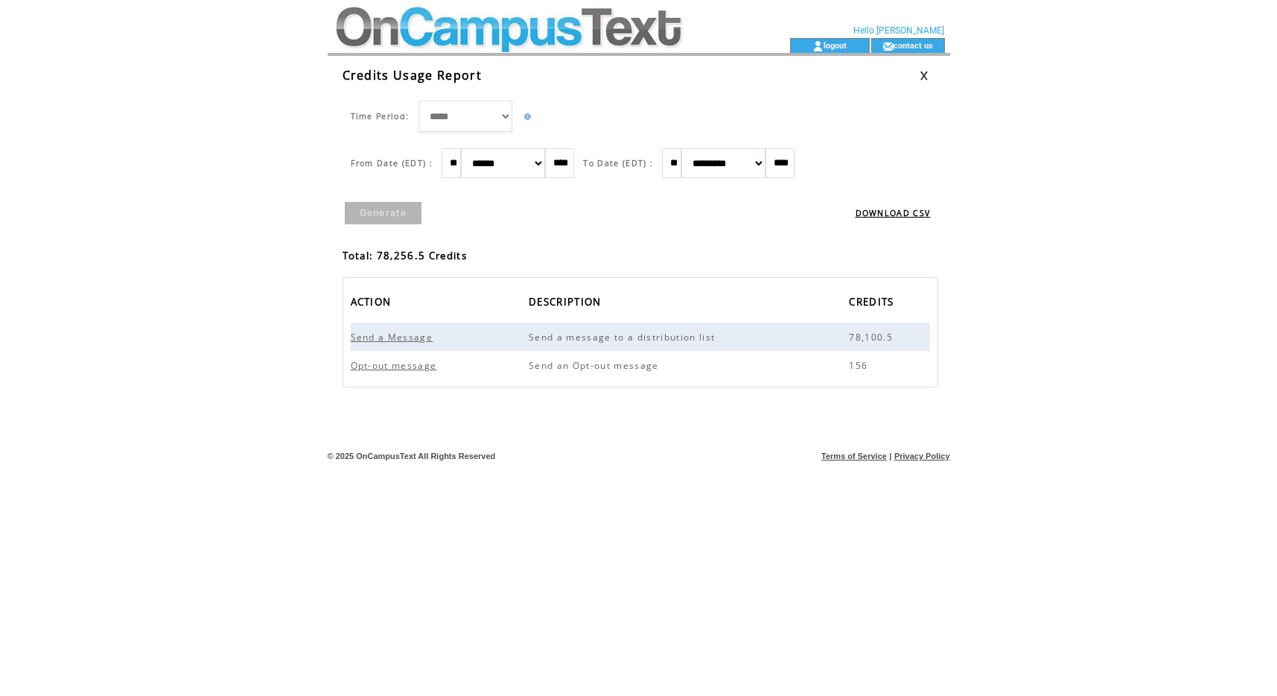
click at [510, 33] on td at bounding box center [532, 19] width 409 height 38
